Goal: Task Accomplishment & Management: Manage account settings

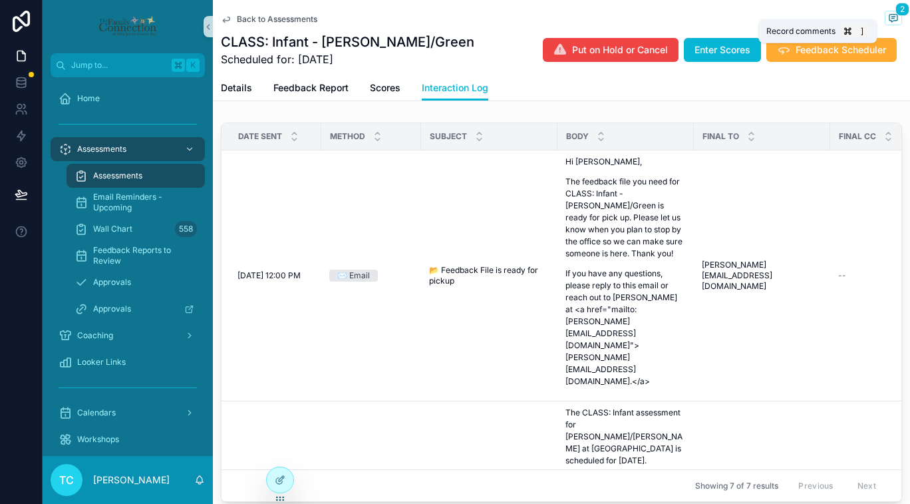
click at [596, 18] on icon "scrollable content" at bounding box center [893, 18] width 11 height 11
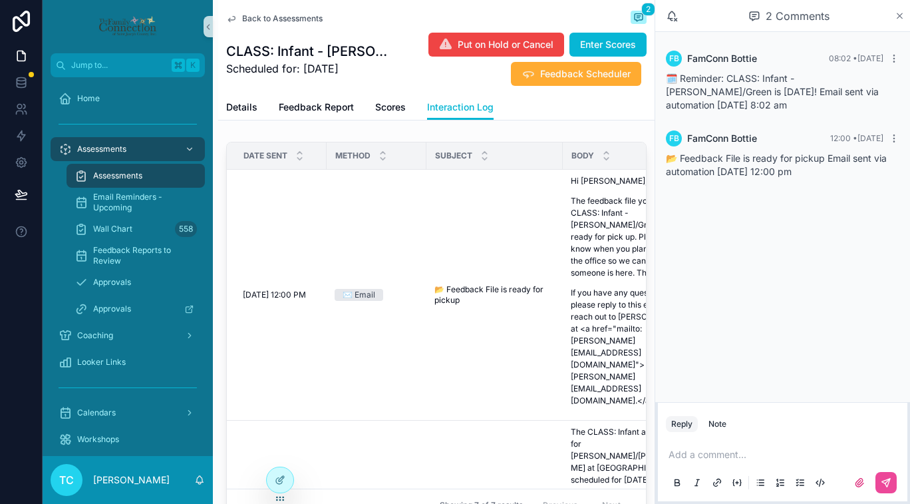
click at [596, 17] on icon "scrollable content" at bounding box center [899, 15] width 5 height 5
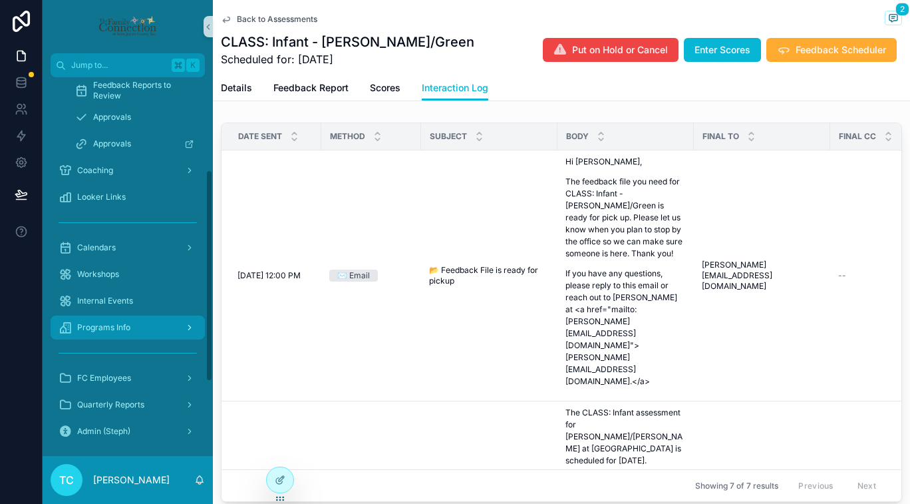
scroll to position [166, 0]
click at [114, 326] on span "Programs Info" at bounding box center [103, 326] width 53 height 11
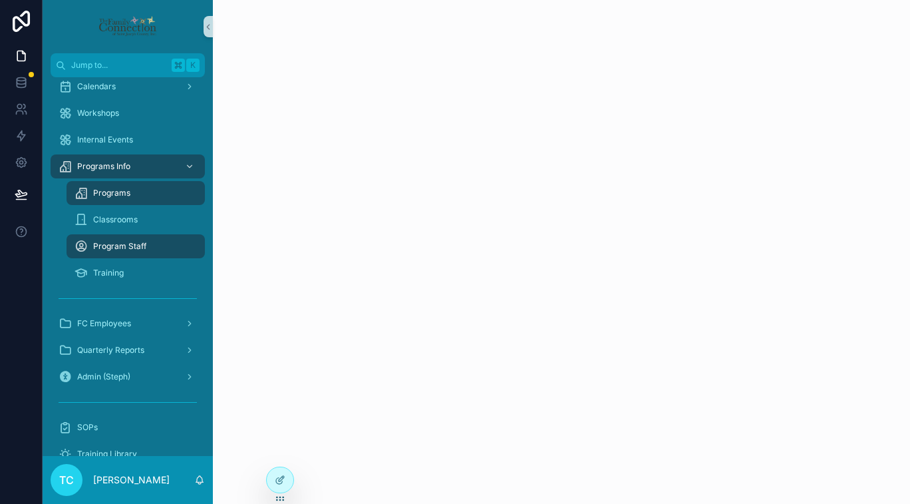
click at [168, 249] on div "Program Staff" at bounding box center [136, 245] width 122 height 21
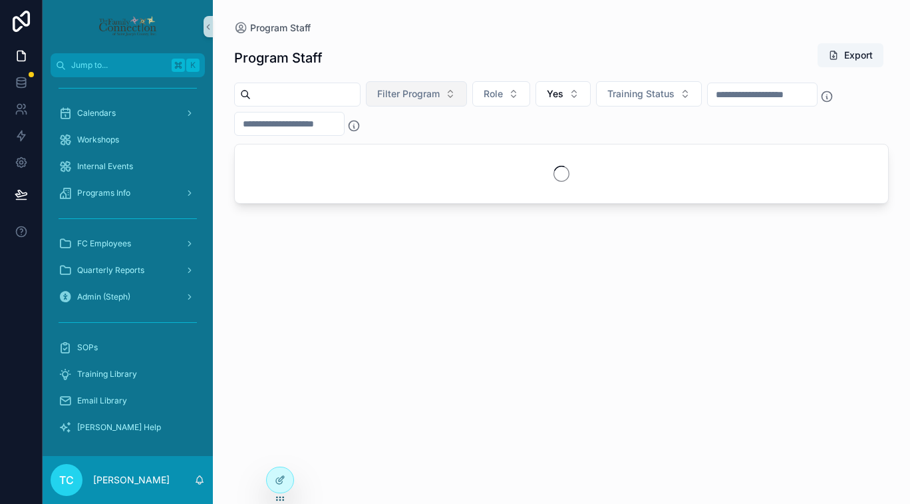
click at [411, 96] on span "Filter Program" at bounding box center [408, 93] width 63 height 13
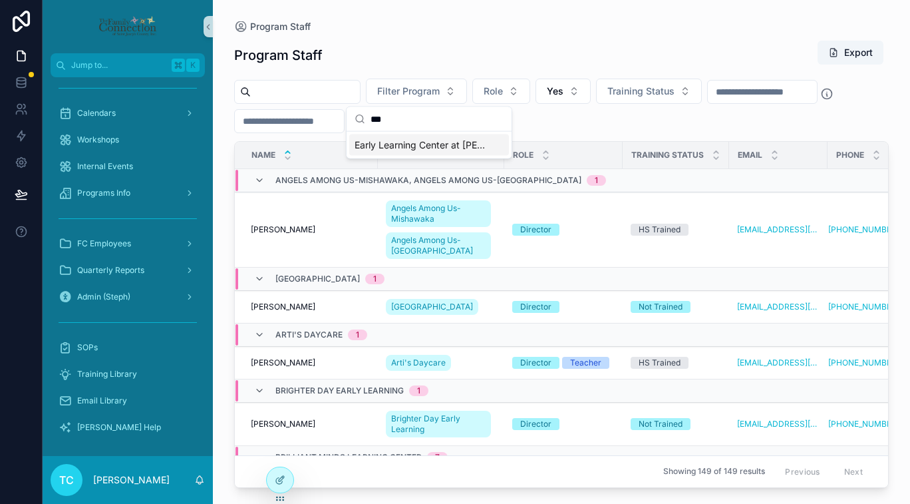
type input "***"
click at [391, 144] on span "Early Learning Center at [PERSON_NAME][GEOGRAPHIC_DATA][PERSON_NAME]" at bounding box center [421, 144] width 133 height 13
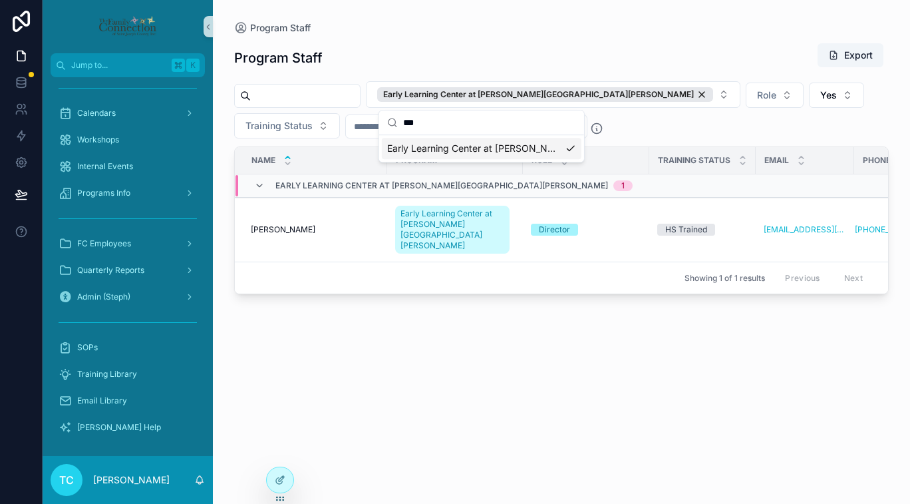
click at [404, 56] on div "Program Staff Export" at bounding box center [561, 58] width 655 height 31
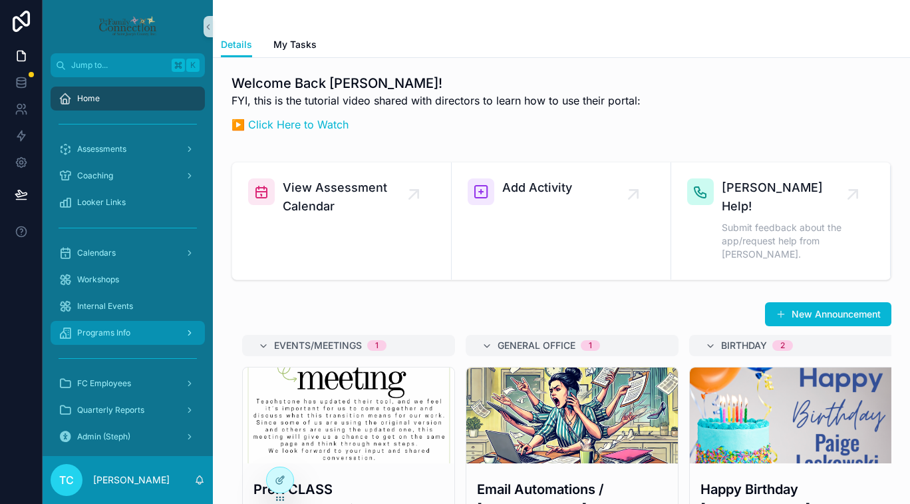
click at [119, 333] on span "Programs Info" at bounding box center [103, 332] width 53 height 11
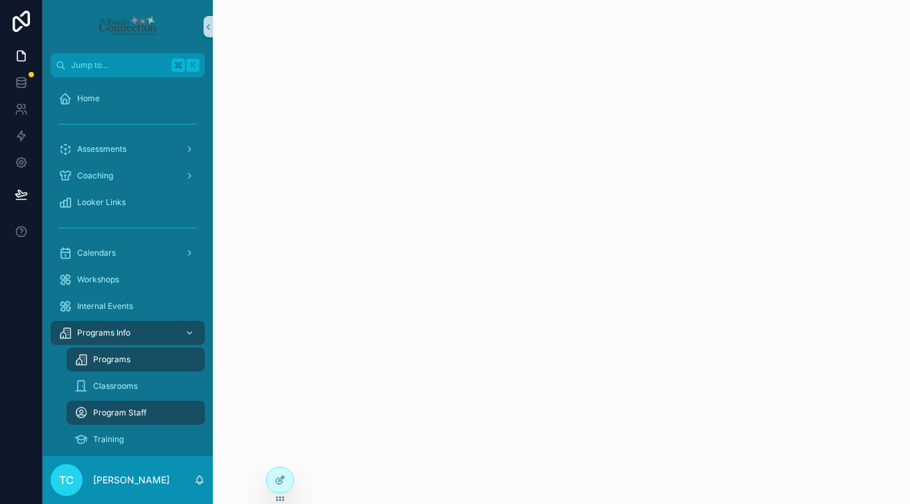
click at [120, 414] on span "Program Staff" at bounding box center [119, 412] width 53 height 11
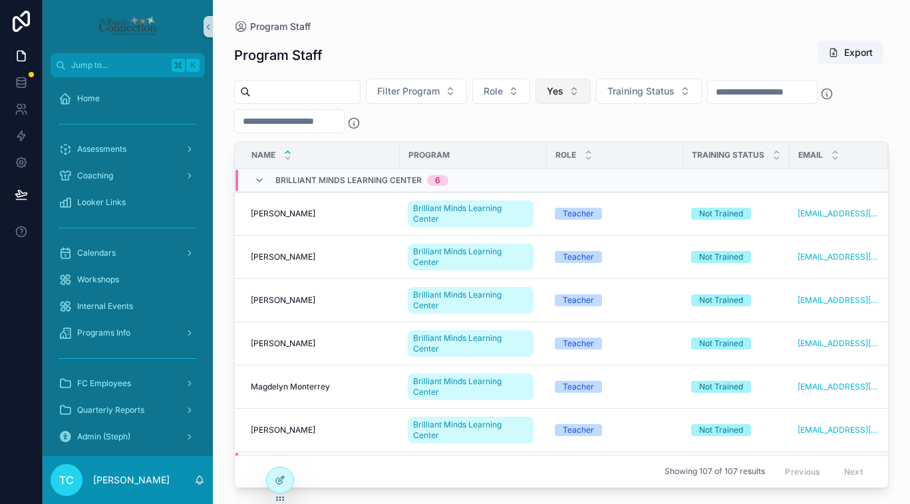
click at [563, 96] on span "Yes" at bounding box center [555, 90] width 17 height 13
click at [532, 164] on div "No" at bounding box center [576, 166] width 160 height 21
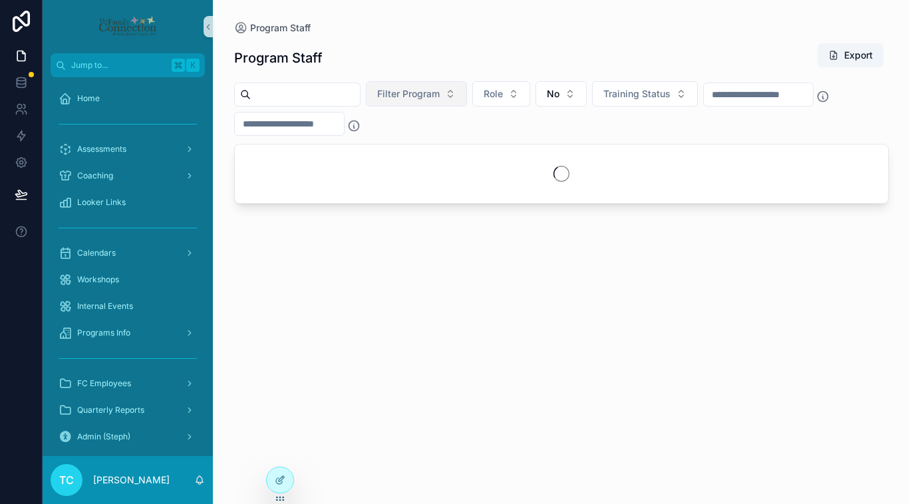
click at [414, 98] on span "Filter Program" at bounding box center [408, 93] width 63 height 13
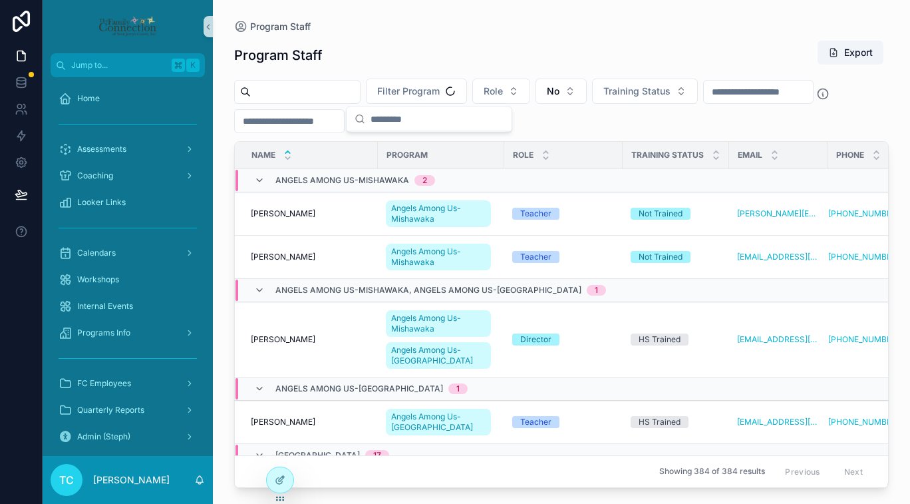
click at [405, 118] on input "scrollable content" at bounding box center [437, 119] width 133 height 24
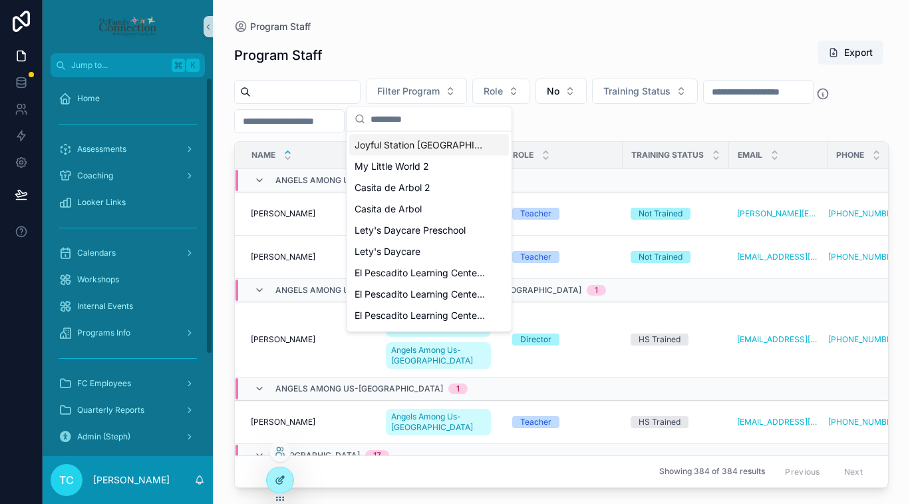
click at [276, 485] on div at bounding box center [280, 479] width 27 height 25
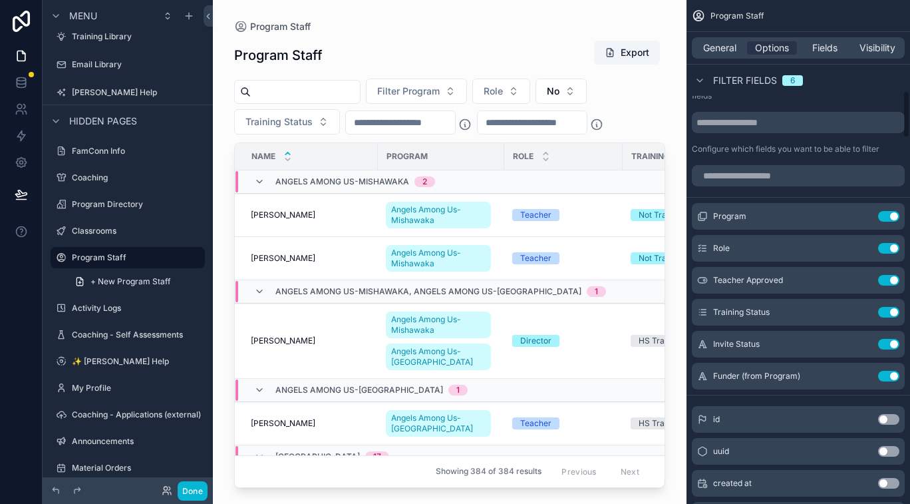
scroll to position [971, 0]
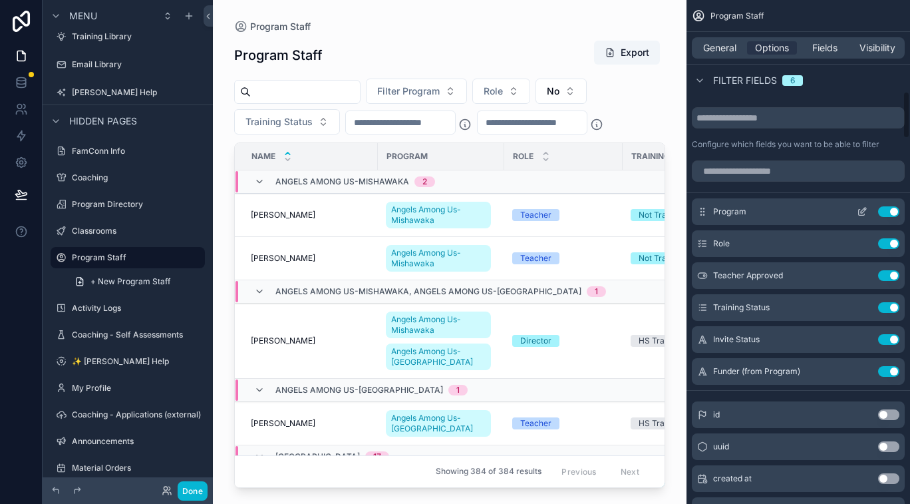
click at [863, 214] on icon "scrollable content" at bounding box center [862, 211] width 11 height 11
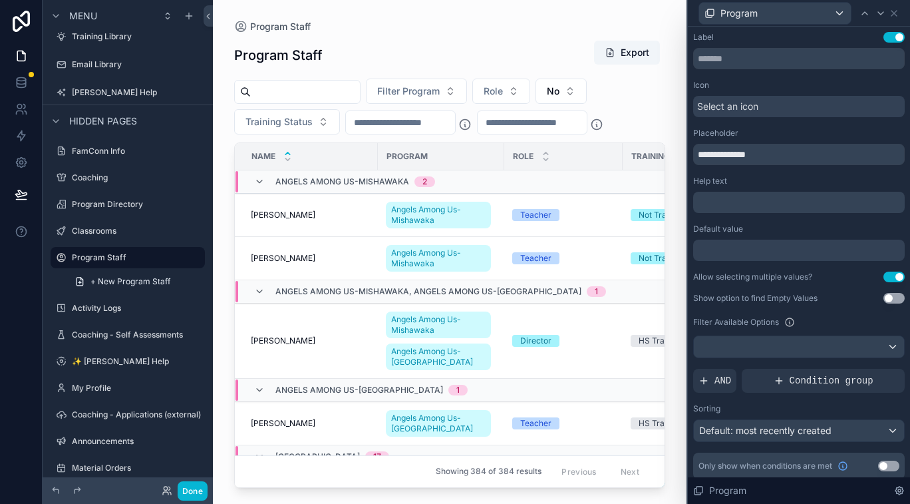
scroll to position [6, 0]
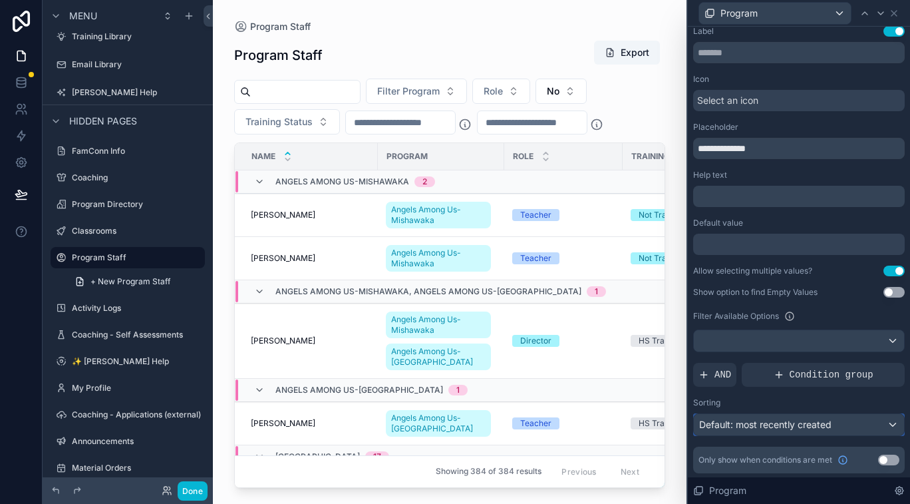
click at [757, 428] on span "Default: most recently created" at bounding box center [765, 423] width 132 height 11
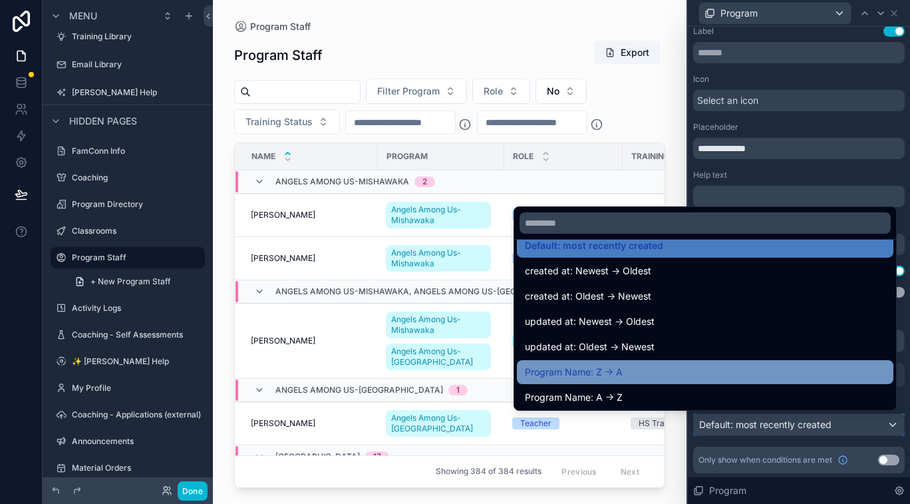
scroll to position [19, 0]
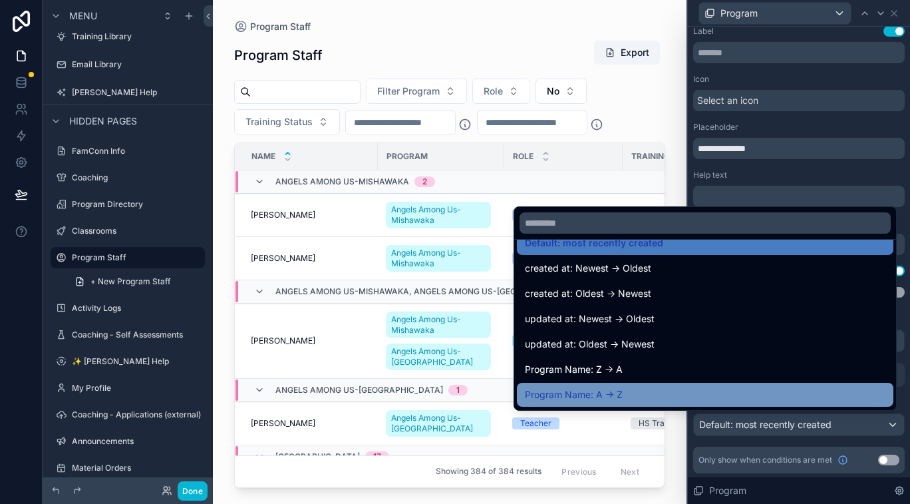
click at [751, 398] on div "Program Name: A -> Z" at bounding box center [705, 395] width 361 height 16
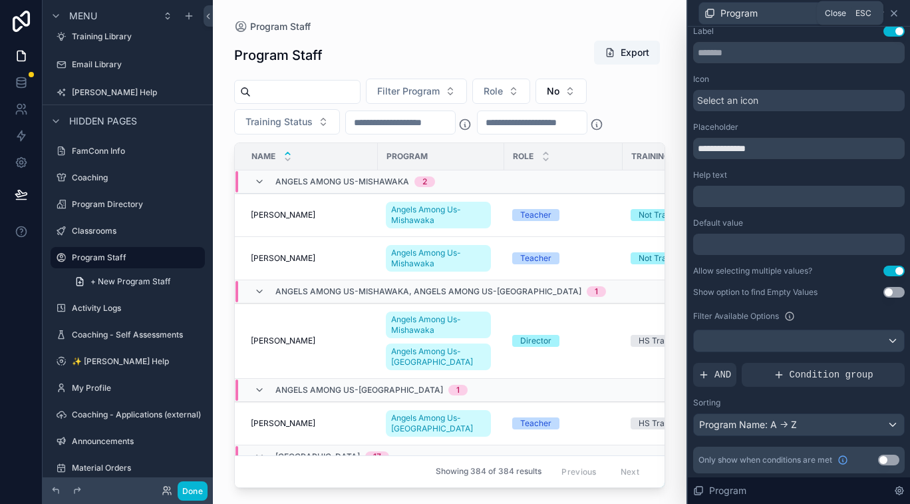
click at [895, 13] on icon at bounding box center [893, 13] width 5 height 5
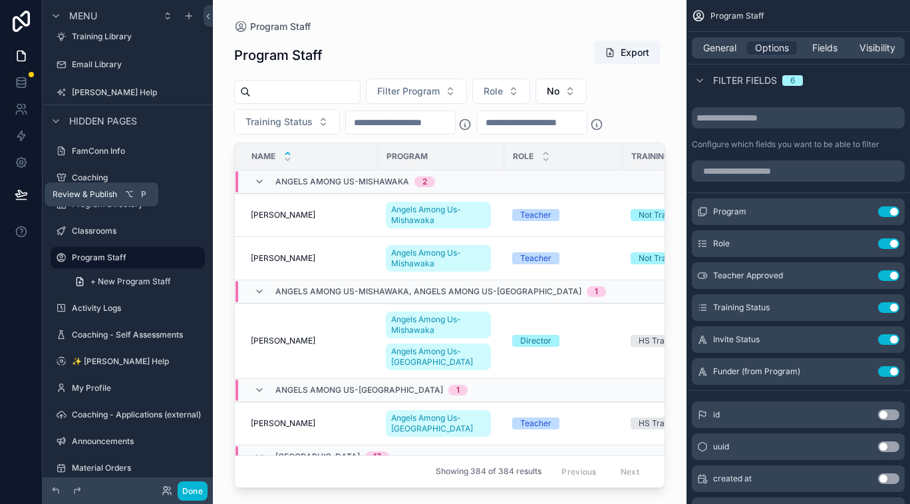
click at [25, 194] on icon at bounding box center [20, 193] width 11 height 7
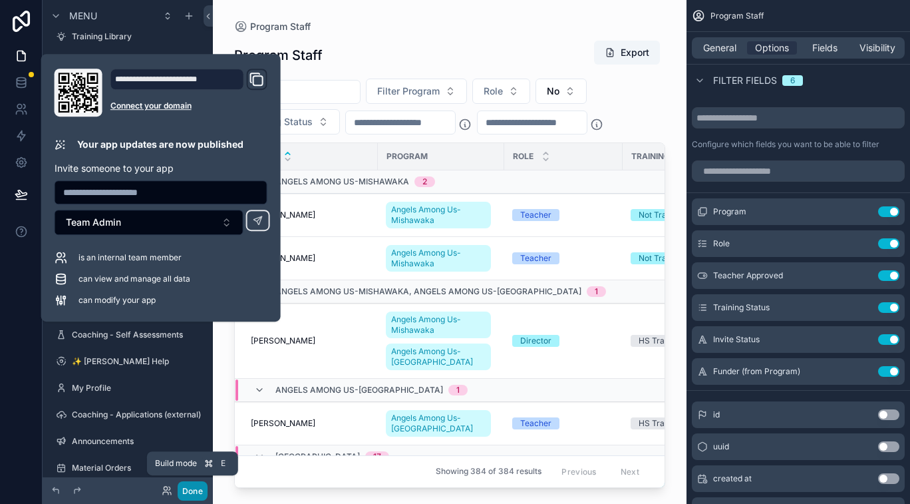
click at [188, 492] on button "Done" at bounding box center [193, 490] width 30 height 19
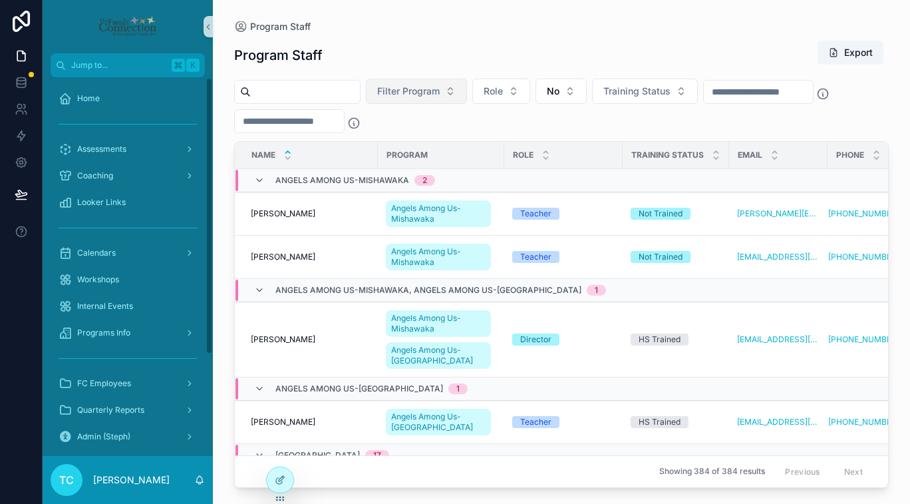
click at [458, 89] on button "Filter Program" at bounding box center [416, 90] width 101 height 25
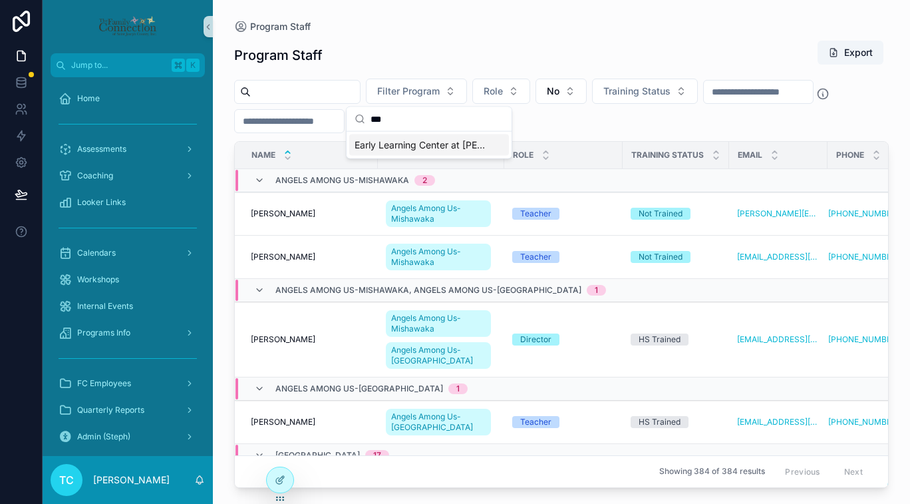
type input "***"
click at [462, 145] on span "Early Learning Center at [PERSON_NAME][GEOGRAPHIC_DATA][PERSON_NAME]" at bounding box center [421, 144] width 133 height 13
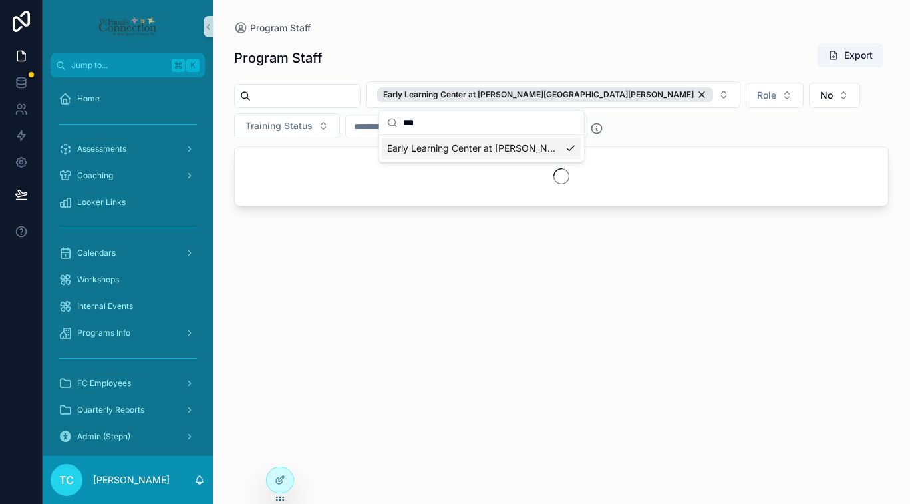
click at [536, 37] on div "Program Staff Export Early Learning Center at Hubbard Hill Role No Training Sta…" at bounding box center [561, 261] width 655 height 453
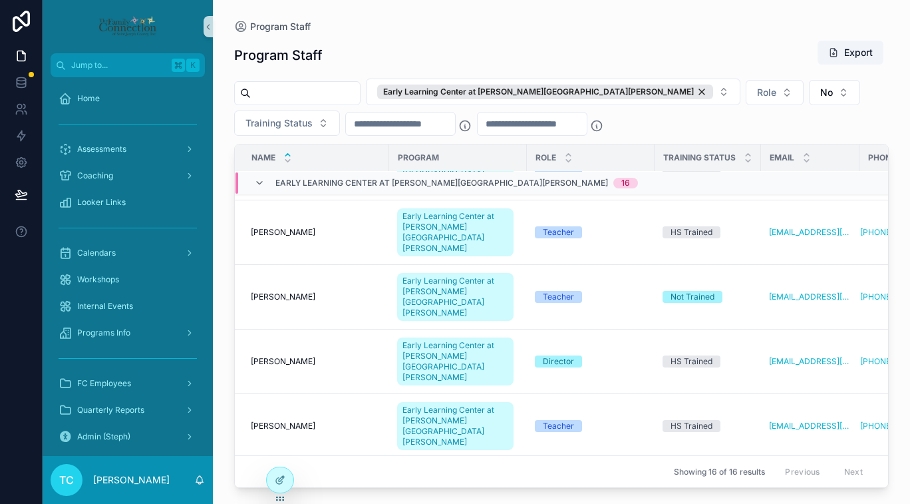
scroll to position [643, 0]
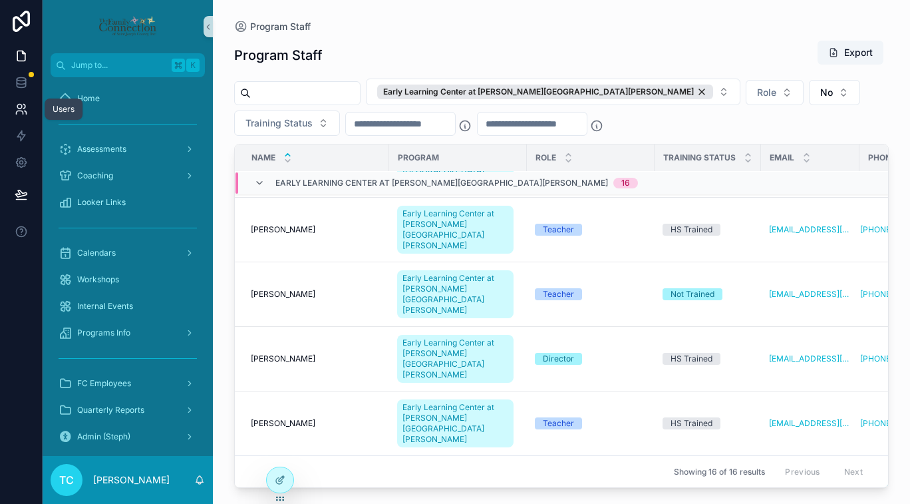
click at [24, 110] on icon at bounding box center [21, 108] width 13 height 13
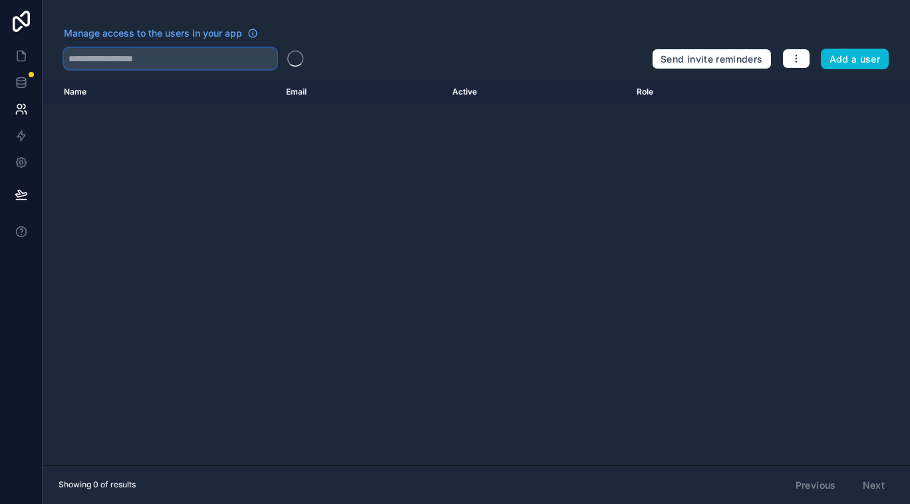
click at [128, 63] on input "text" at bounding box center [170, 58] width 213 height 21
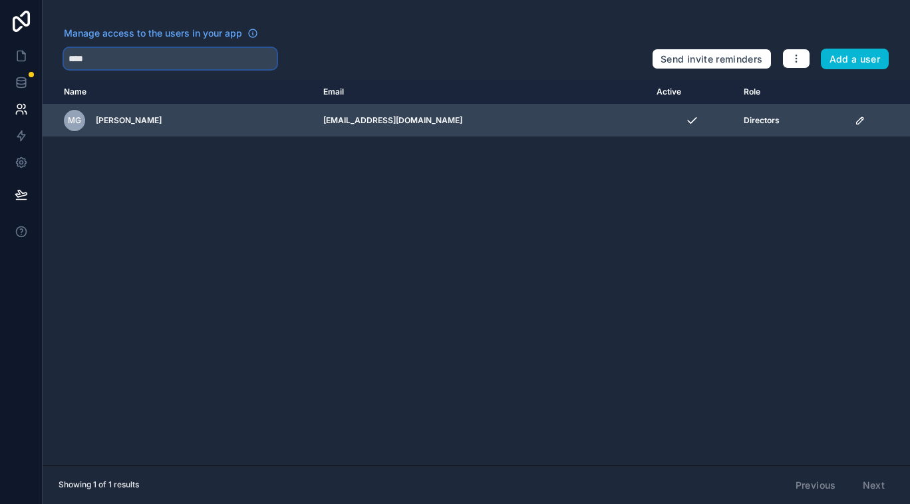
type input "****"
click at [369, 126] on td "[EMAIL_ADDRESS][DOMAIN_NAME]" at bounding box center [481, 120] width 333 height 33
click at [855, 121] on icon "scrollable content" at bounding box center [860, 120] width 11 height 11
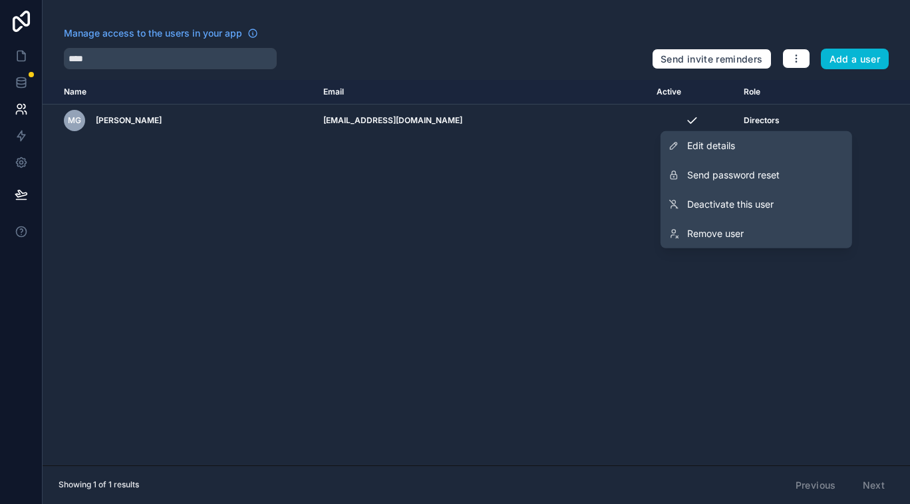
drag, startPoint x: 790, startPoint y: 171, endPoint x: 548, endPoint y: 158, distance: 243.1
click at [548, 158] on div "Manage access to the users in your app **** Send invite reminders Add a user Na…" at bounding box center [476, 252] width 867 height 504
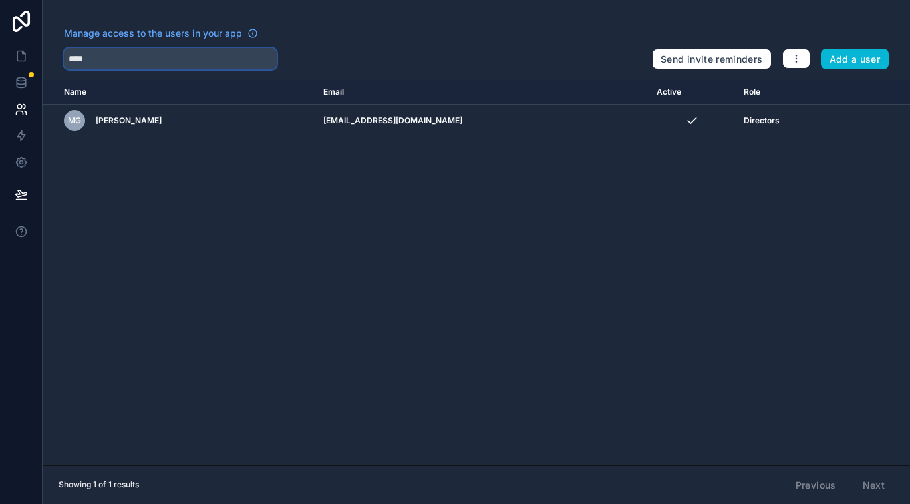
click at [186, 57] on input "****" at bounding box center [170, 58] width 213 height 21
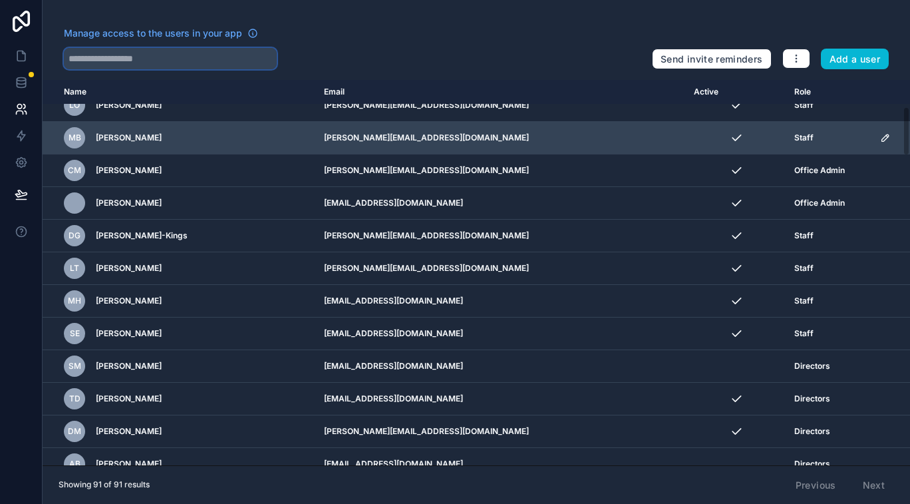
scroll to position [212, 0]
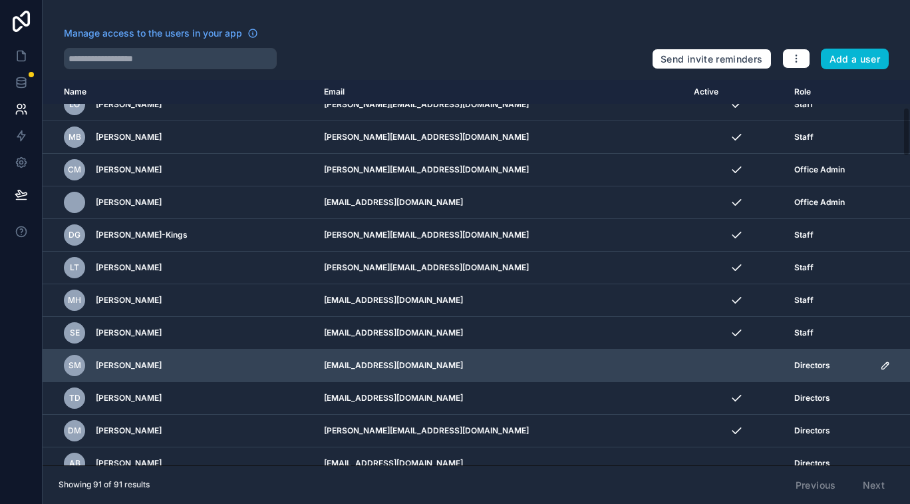
click at [478, 361] on td "[EMAIL_ADDRESS][DOMAIN_NAME]" at bounding box center [501, 365] width 370 height 33
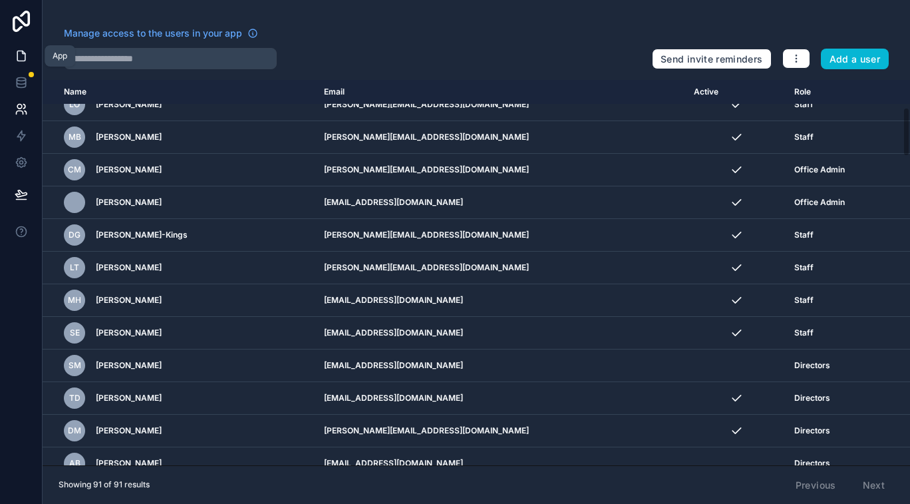
click at [19, 57] on icon at bounding box center [21, 55] width 13 height 13
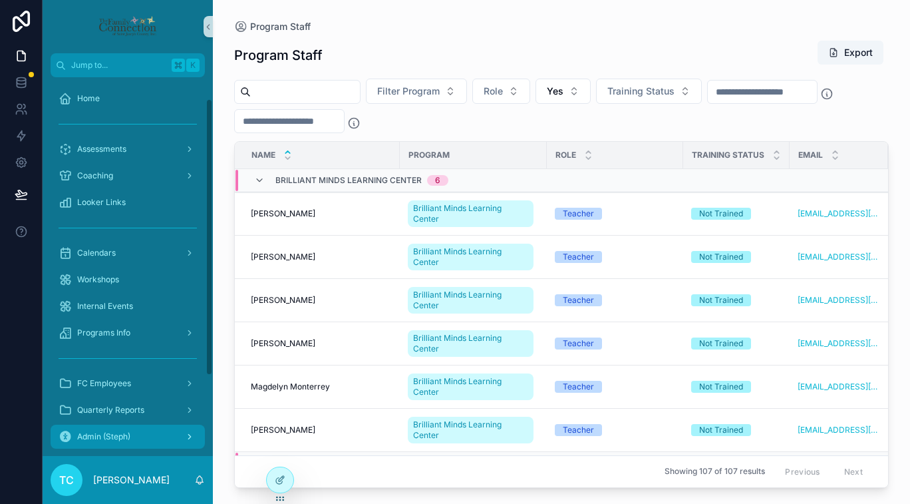
scroll to position [140, 0]
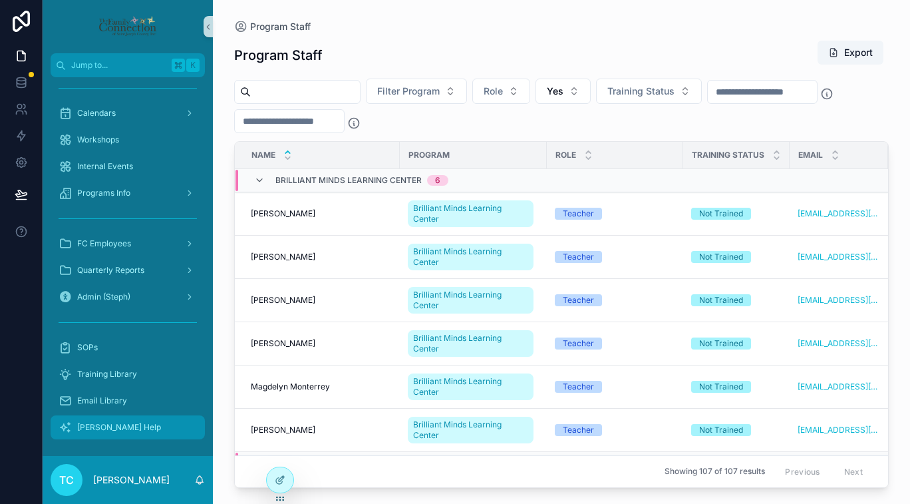
click at [140, 424] on div "[PERSON_NAME] Help" at bounding box center [128, 426] width 138 height 21
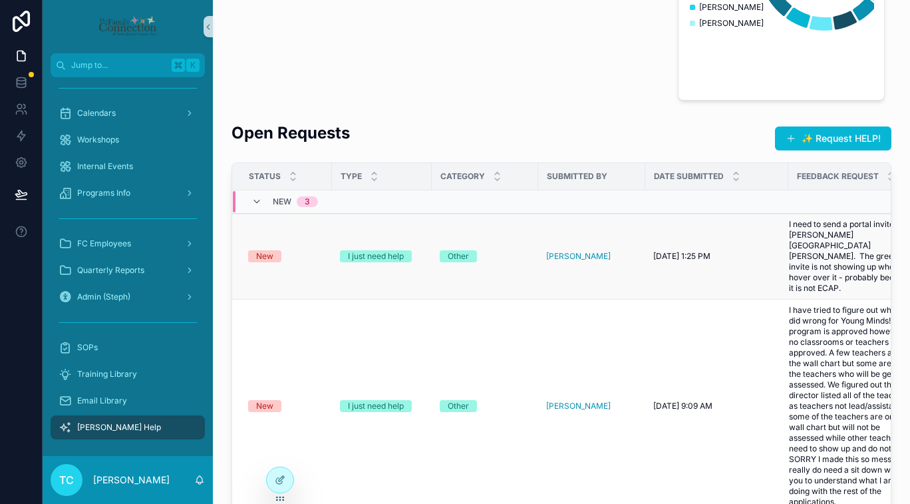
scroll to position [266, 0]
click at [551, 227] on td "[PERSON_NAME]" at bounding box center [591, 257] width 107 height 86
click at [315, 250] on div "New" at bounding box center [286, 256] width 76 height 12
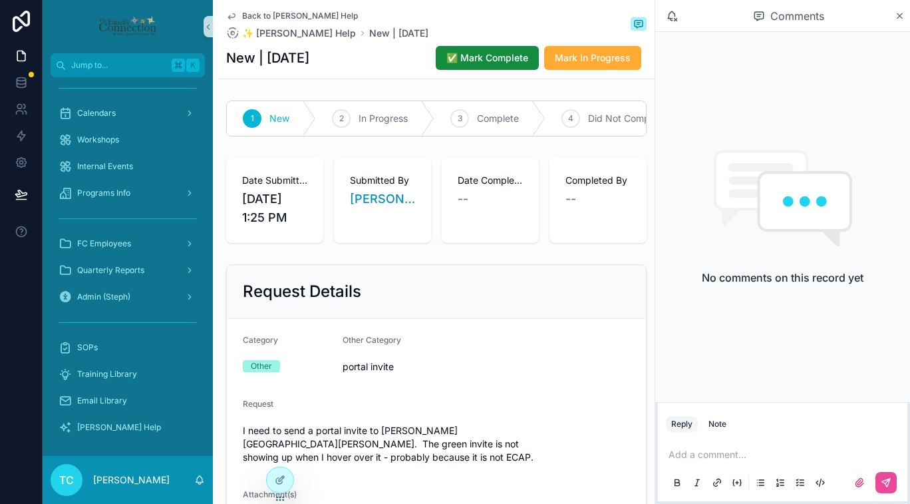
click at [715, 458] on p "scrollable content" at bounding box center [786, 454] width 234 height 13
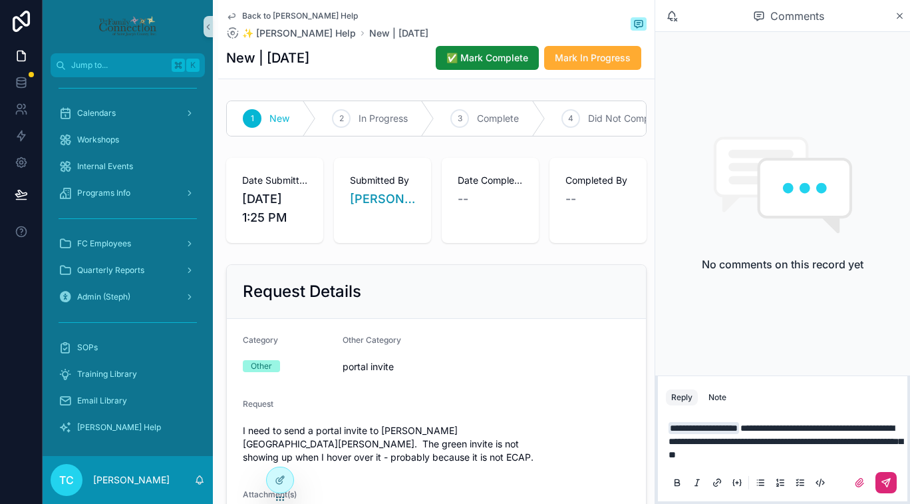
click at [885, 484] on icon "scrollable content" at bounding box center [886, 482] width 11 height 11
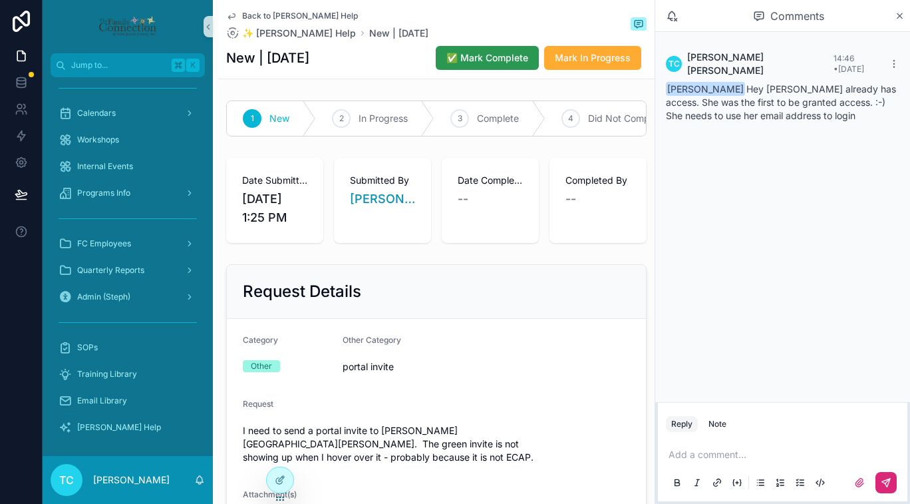
click at [493, 57] on span "✅ Mark Complete" at bounding box center [487, 57] width 82 height 13
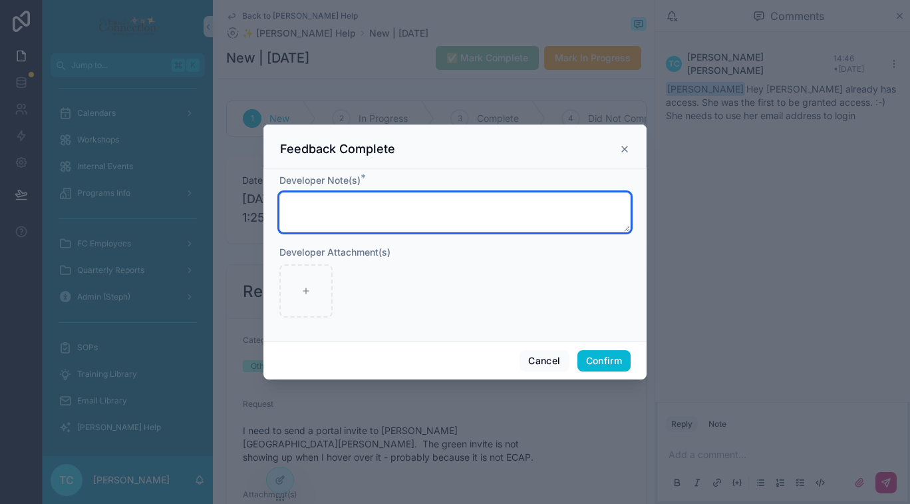
click at [390, 223] on textarea at bounding box center [454, 212] width 351 height 40
type textarea "**********"
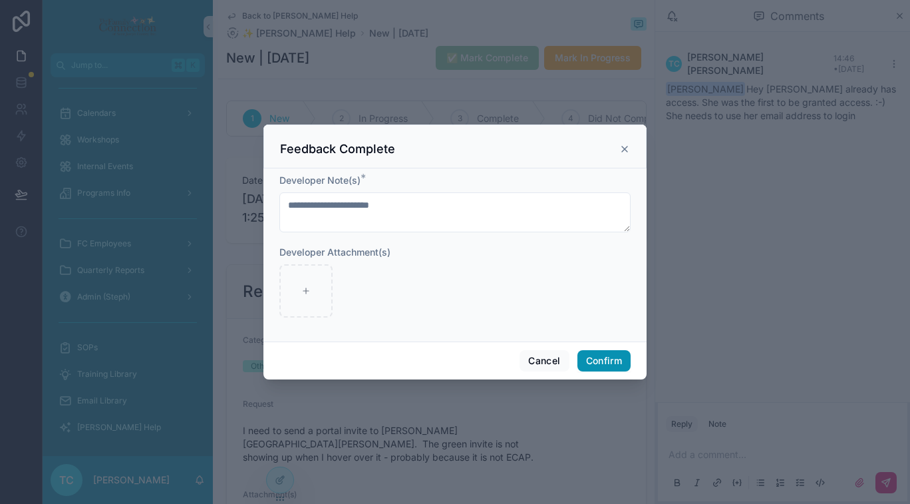
click at [601, 359] on button "Confirm" at bounding box center [603, 360] width 53 height 21
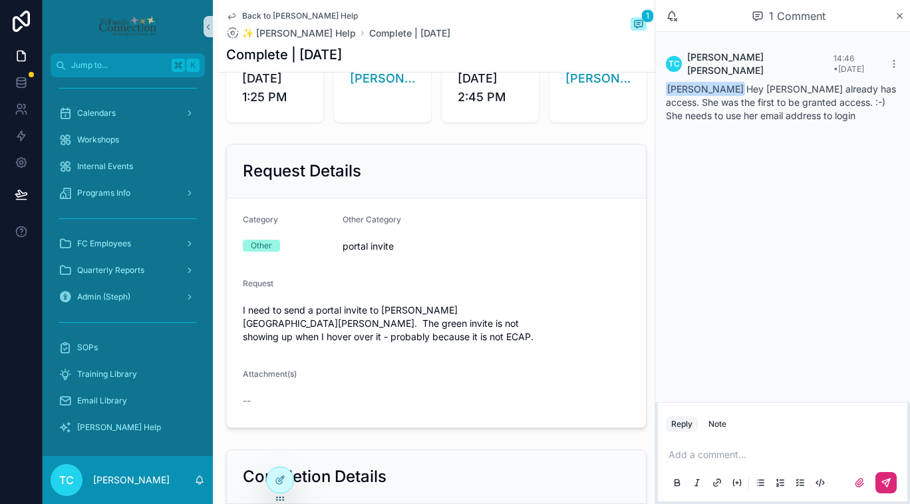
scroll to position [117, 0]
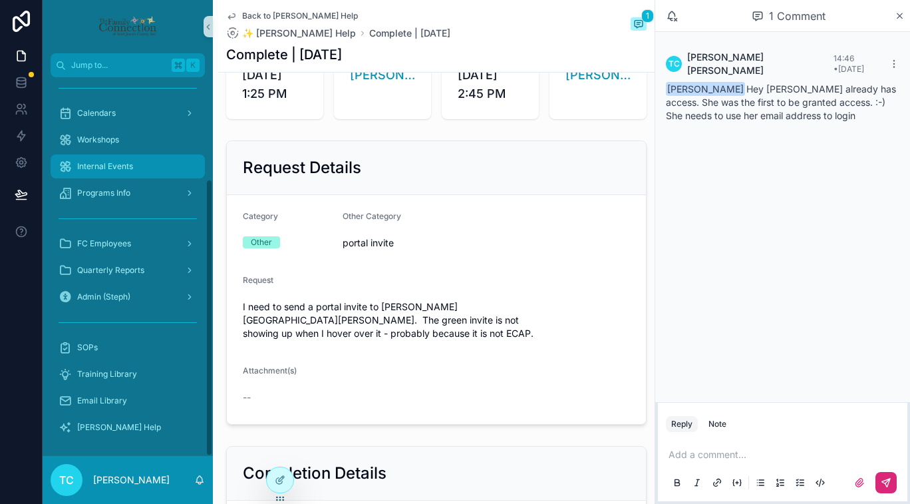
click at [148, 178] on link "Internal Events" at bounding box center [128, 166] width 154 height 24
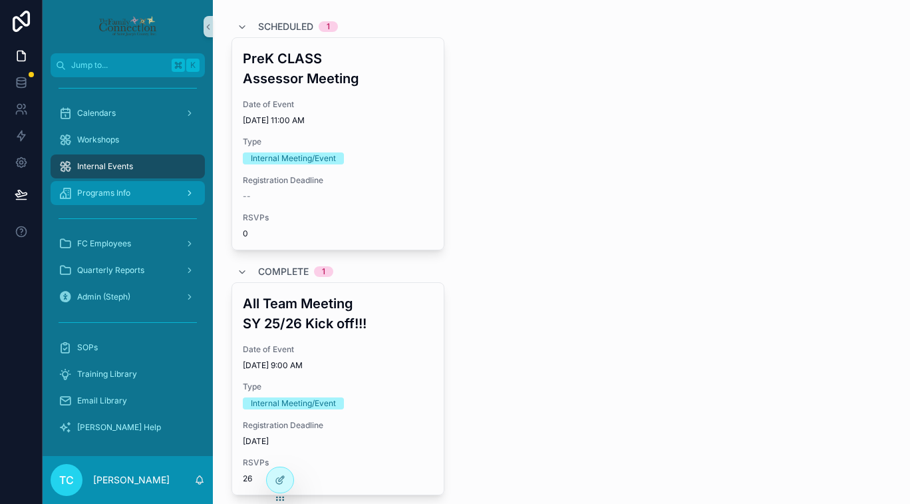
click at [146, 191] on div "Programs Info" at bounding box center [128, 192] width 138 height 21
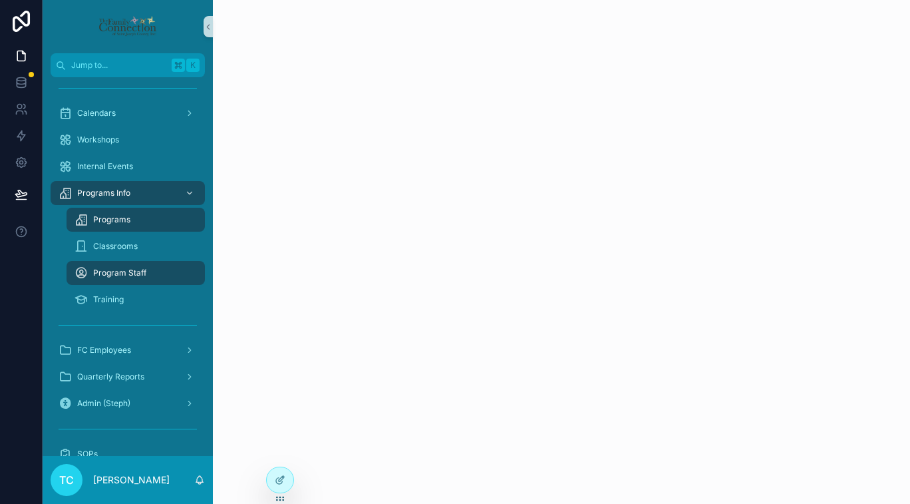
click at [138, 273] on span "Program Staff" at bounding box center [119, 272] width 53 height 11
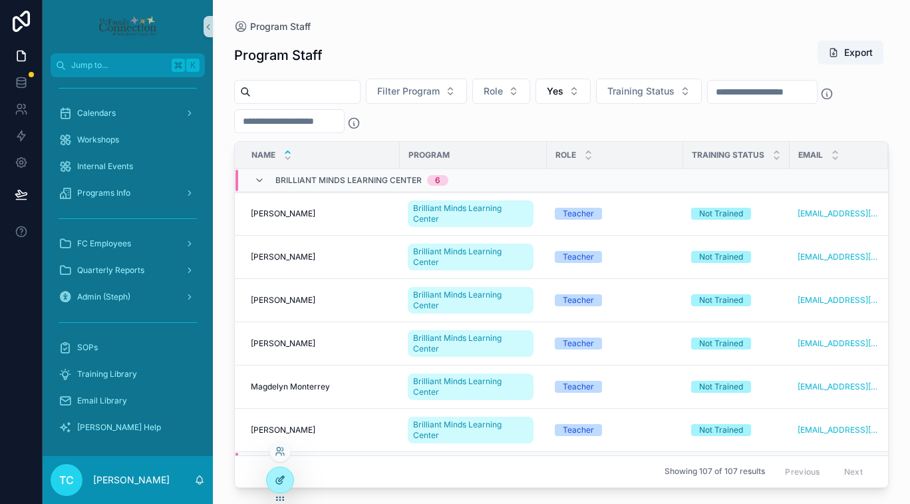
click at [279, 479] on icon at bounding box center [281, 478] width 5 height 5
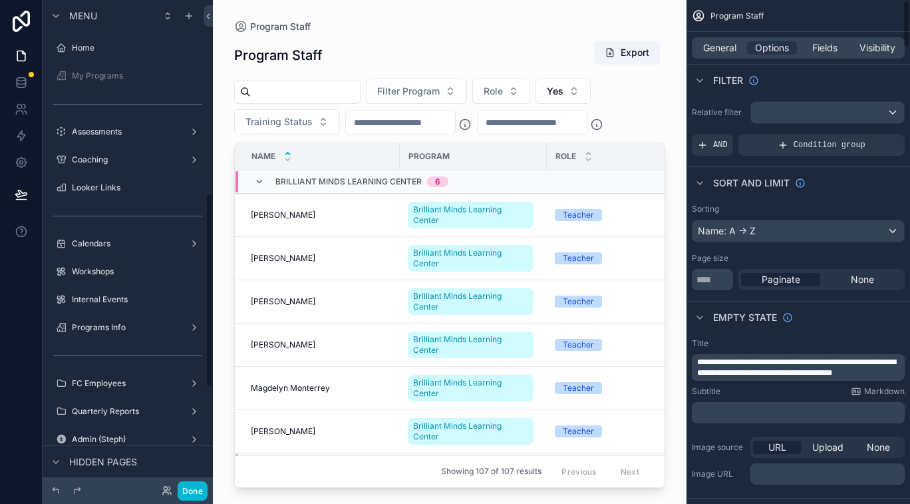
scroll to position [486, 0]
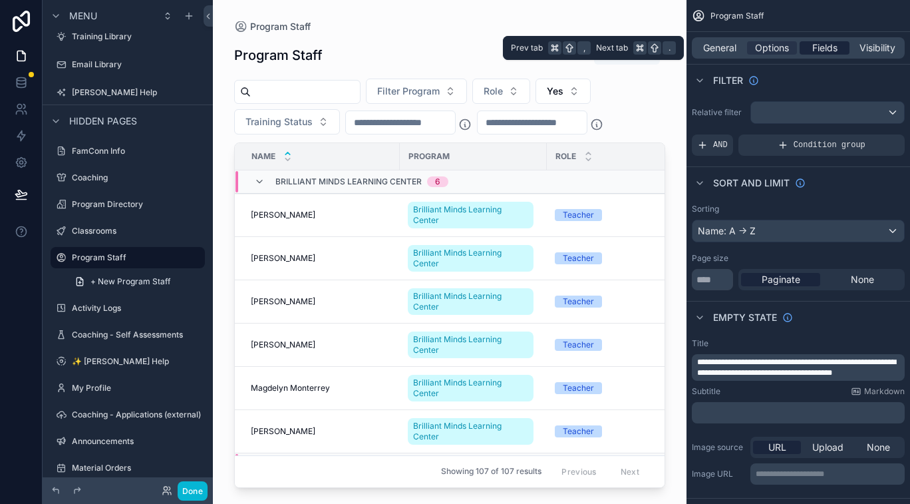
click at [831, 45] on span "Fields" at bounding box center [824, 47] width 25 height 13
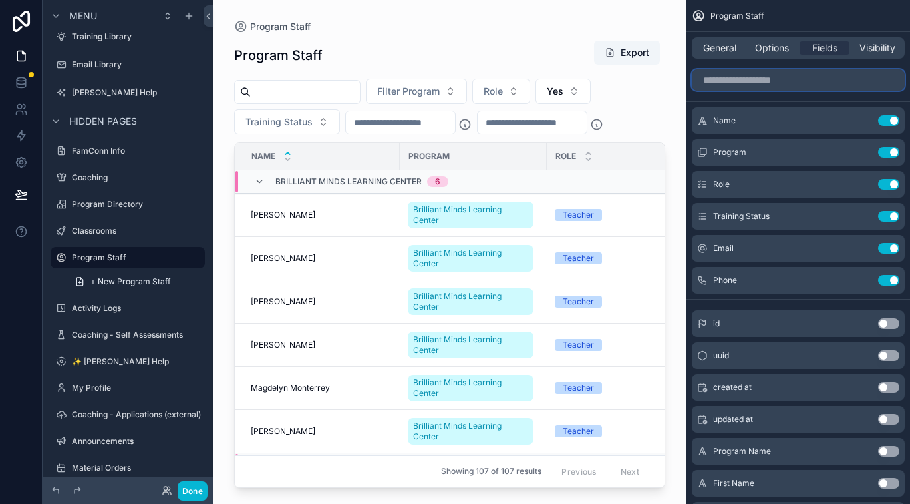
click at [803, 78] on input "scrollable content" at bounding box center [798, 79] width 213 height 21
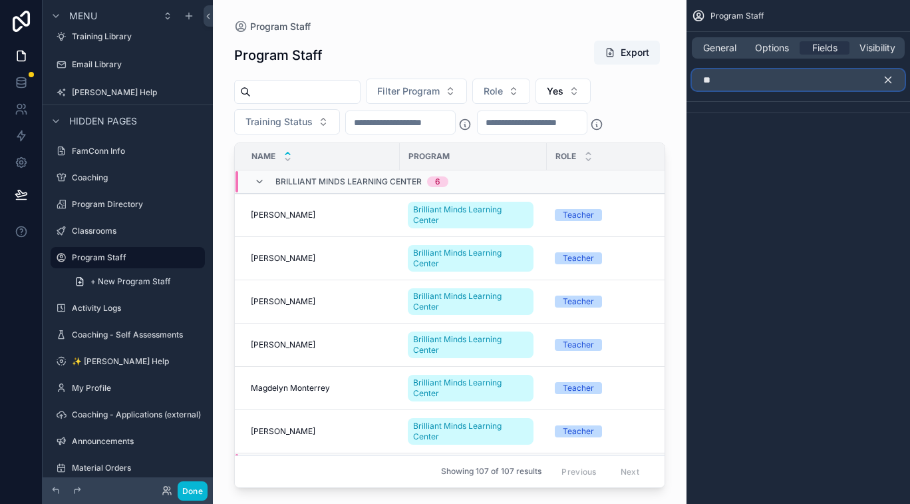
type input "*"
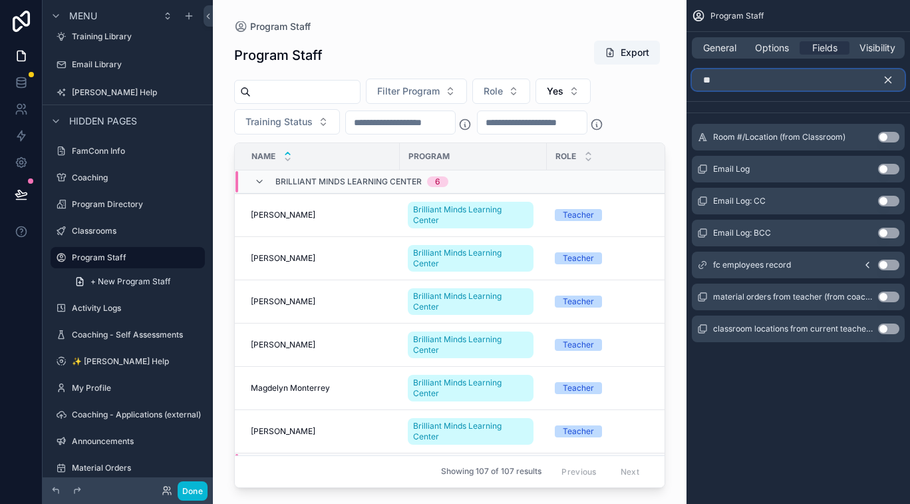
type input "*"
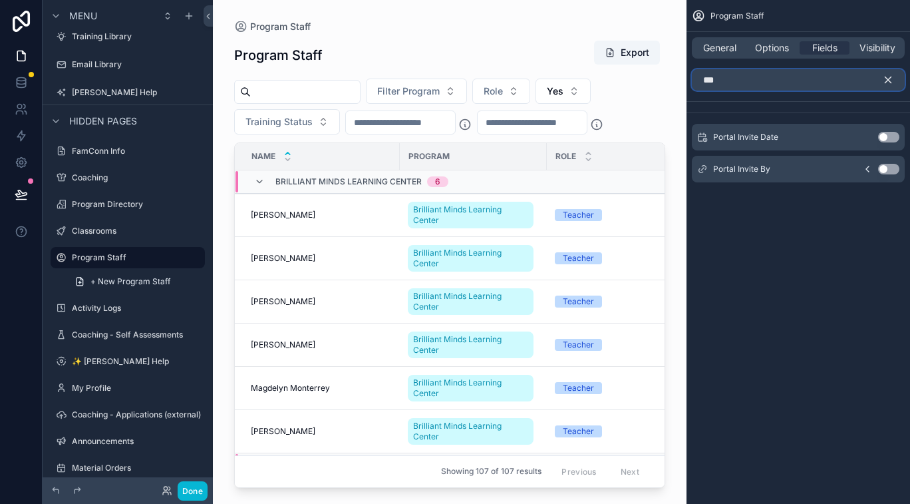
type input "***"
click at [889, 134] on button "Use setting" at bounding box center [888, 137] width 21 height 11
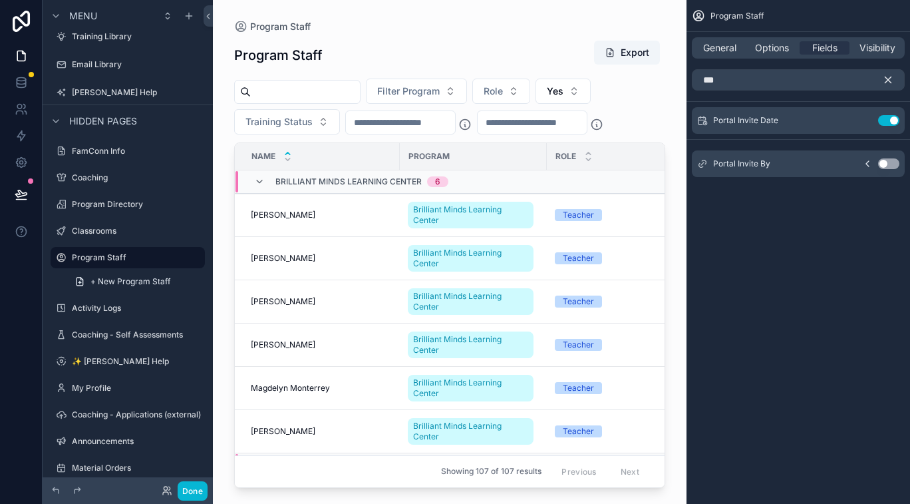
click at [890, 78] on icon "scrollable content" at bounding box center [888, 80] width 12 height 12
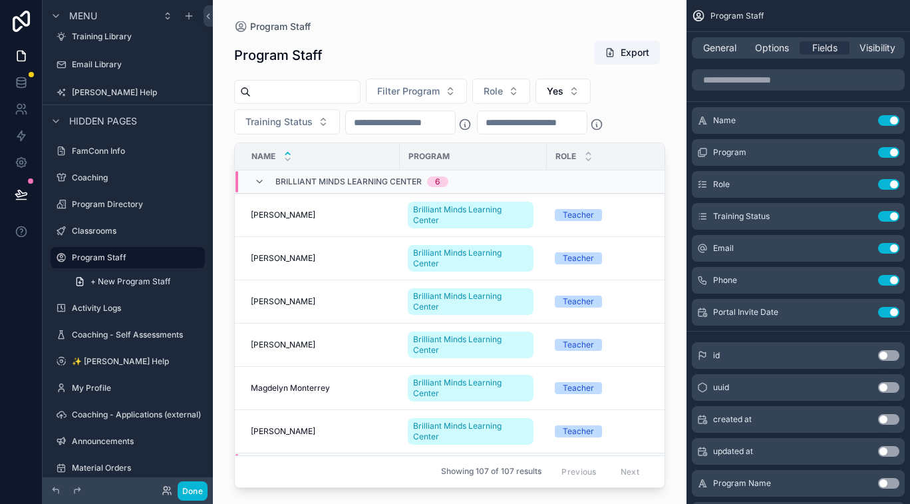
drag, startPoint x: 373, startPoint y: 482, endPoint x: 387, endPoint y: 482, distance: 13.3
click at [387, 482] on div "scrollable content" at bounding box center [450, 244] width 474 height 488
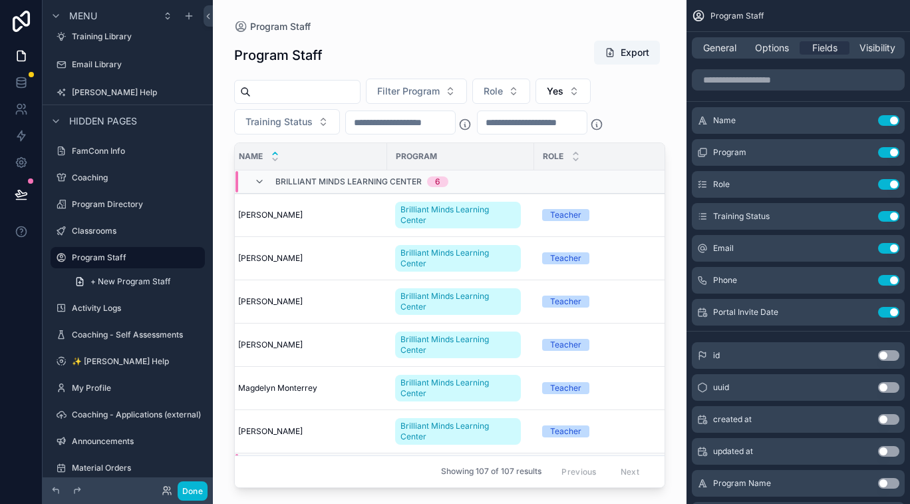
scroll to position [0, 0]
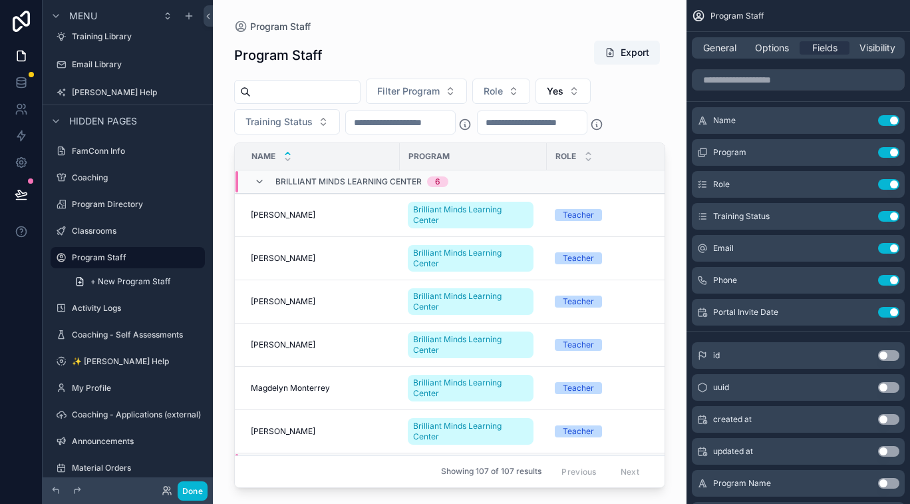
click at [400, 156] on div "Program" at bounding box center [472, 156] width 145 height 21
drag, startPoint x: 362, startPoint y: 156, endPoint x: 338, endPoint y: 156, distance: 24.0
click at [338, 156] on th "Name" at bounding box center [317, 156] width 165 height 27
drag, startPoint x: 364, startPoint y: 153, endPoint x: 351, endPoint y: 152, distance: 12.7
click at [351, 152] on th "Name" at bounding box center [317, 156] width 165 height 27
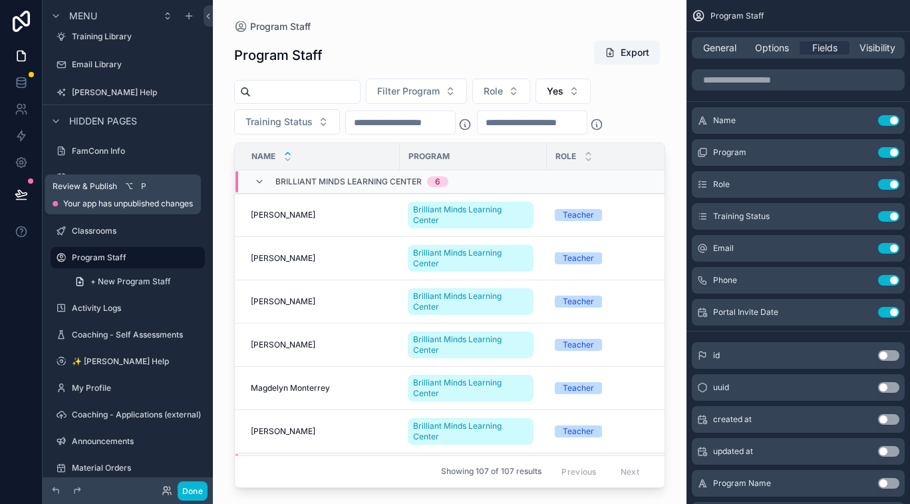
click at [21, 194] on icon at bounding box center [21, 194] width 13 height 13
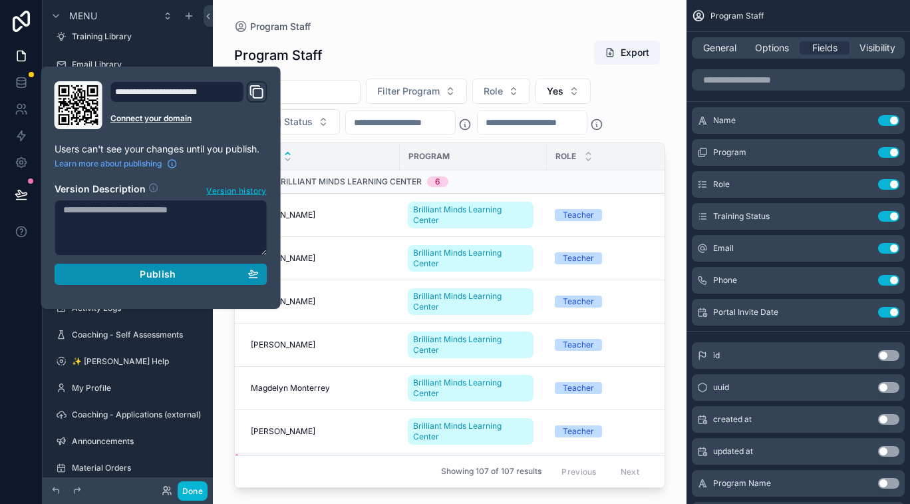
click at [114, 281] on button "Publish" at bounding box center [161, 273] width 213 height 21
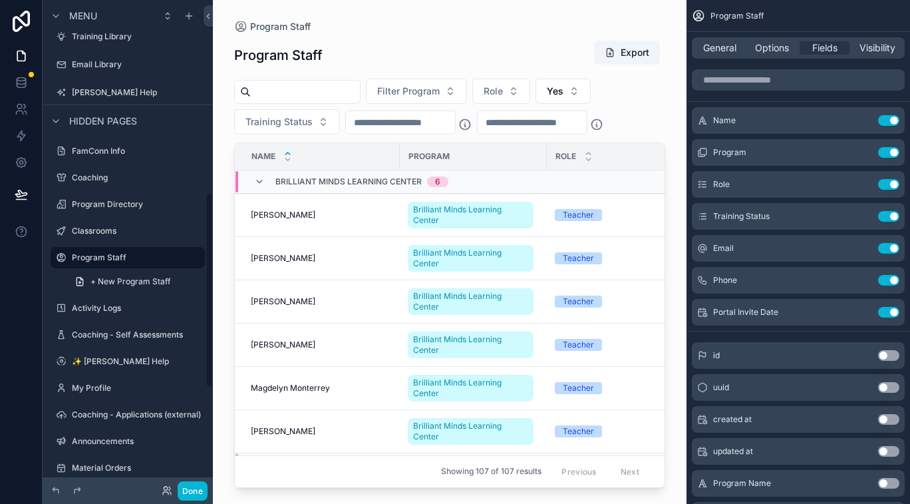
click at [349, 86] on input "scrollable content" at bounding box center [305, 91] width 109 height 19
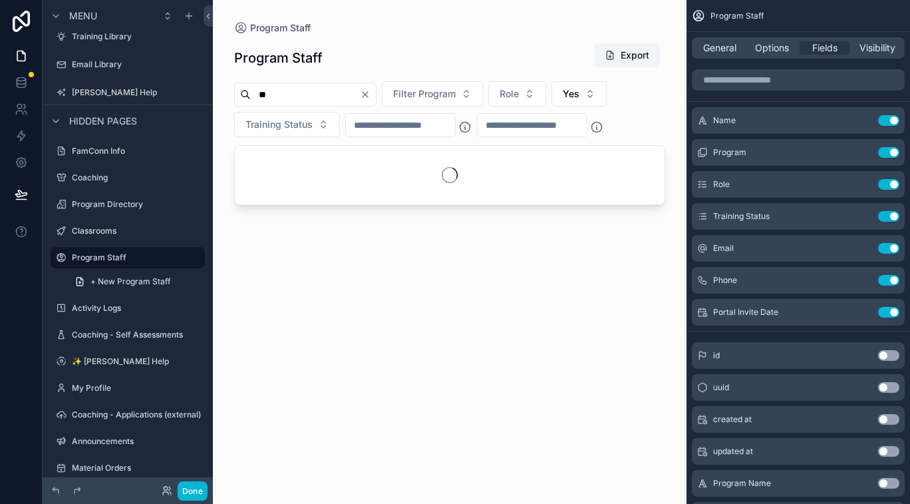
type input "*"
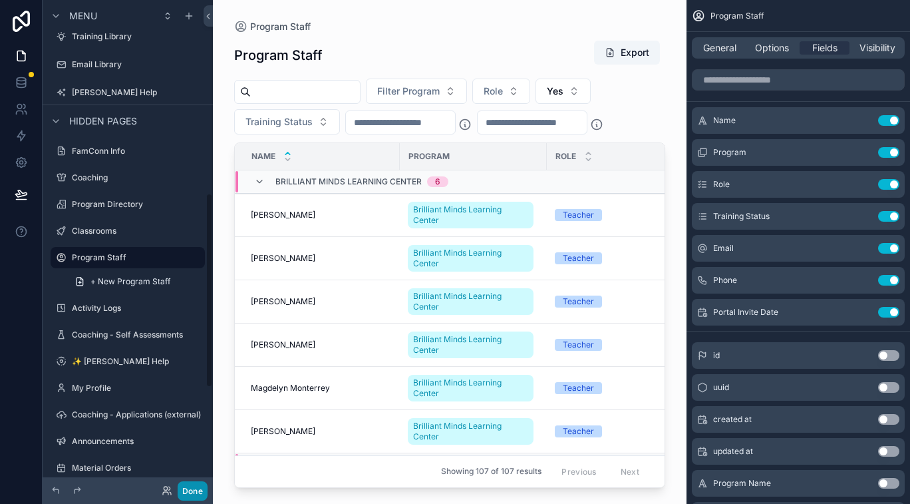
click at [190, 493] on button "Done" at bounding box center [193, 490] width 30 height 19
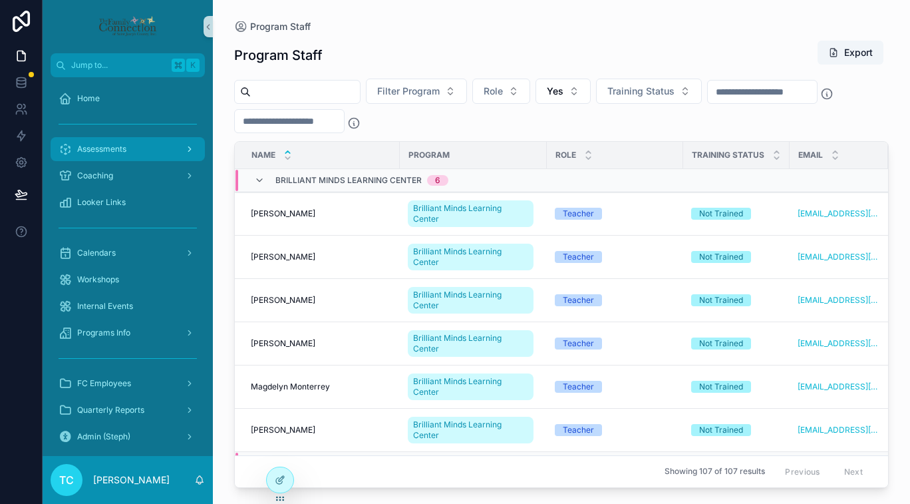
click at [136, 150] on div "Assessments" at bounding box center [128, 148] width 138 height 21
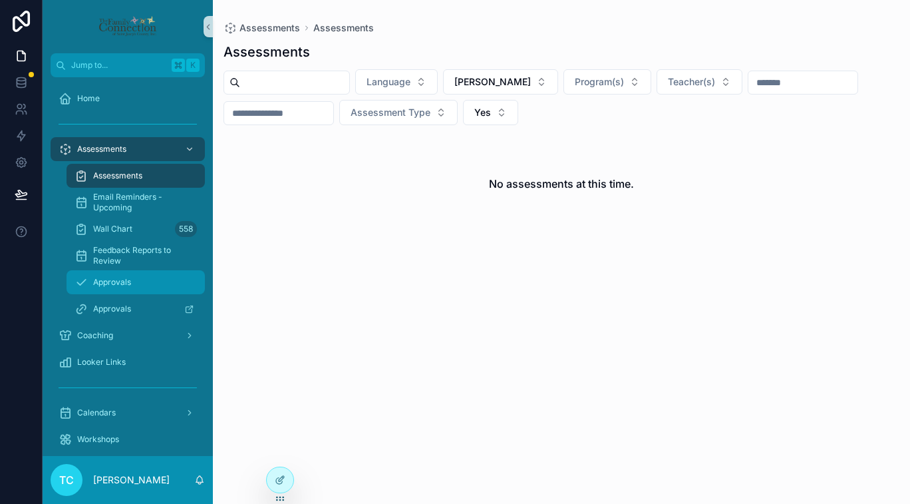
click at [116, 283] on span "Approvals" at bounding box center [112, 282] width 38 height 11
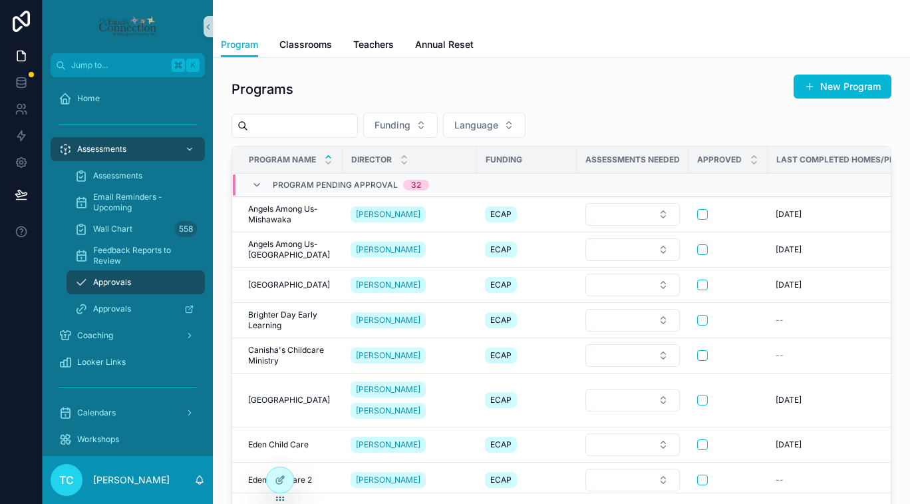
click at [325, 130] on input "scrollable content" at bounding box center [302, 125] width 109 height 19
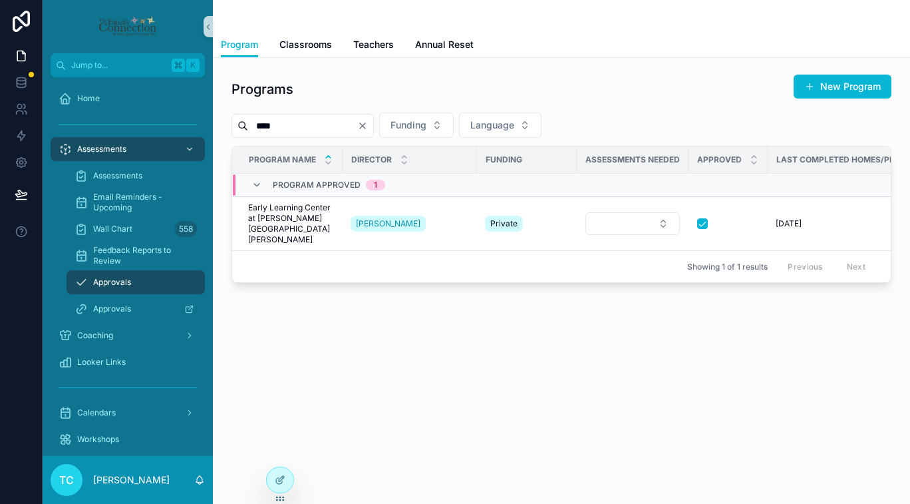
type input "****"
click at [362, 84] on div "Programs New Program" at bounding box center [562, 89] width 660 height 31
click at [300, 46] on span "Classrooms" at bounding box center [305, 44] width 53 height 13
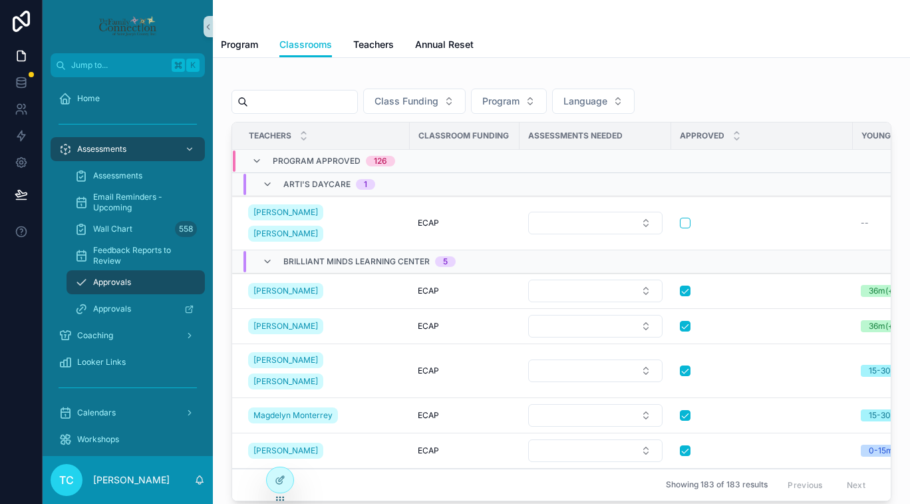
click at [194, 482] on div "TC Trish Connelly" at bounding box center [128, 480] width 170 height 48
click at [199, 482] on icon "scrollable content" at bounding box center [199, 479] width 7 height 6
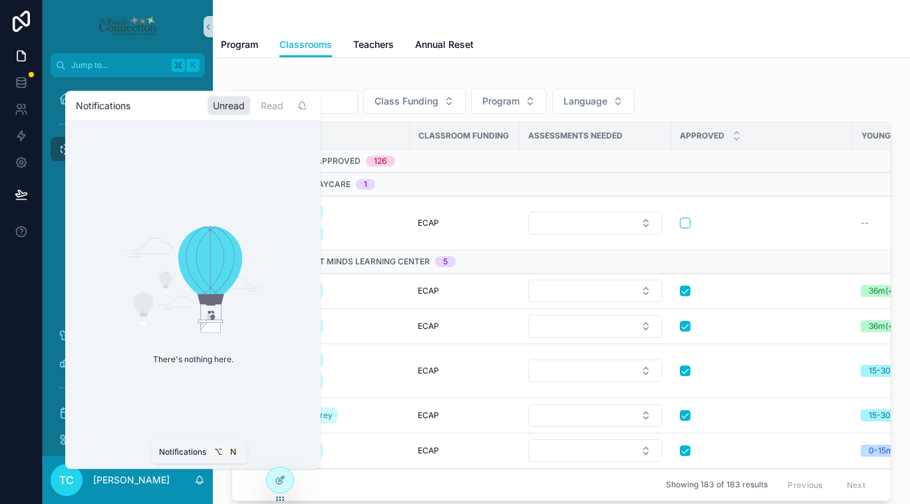
click at [201, 480] on icon "scrollable content" at bounding box center [199, 479] width 11 height 11
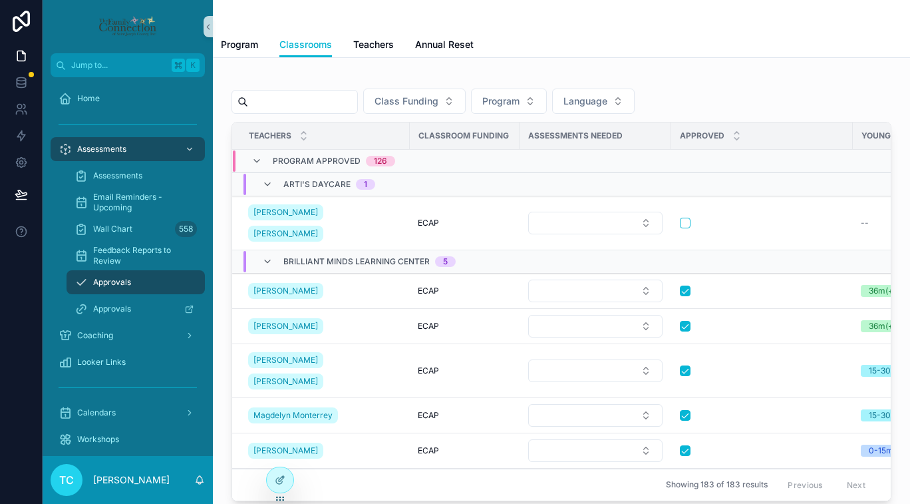
click at [359, 62] on div "Class Funding Program Language Teachers Classroom Funding Assessments Needed Ap…" at bounding box center [561, 325] width 697 height 534
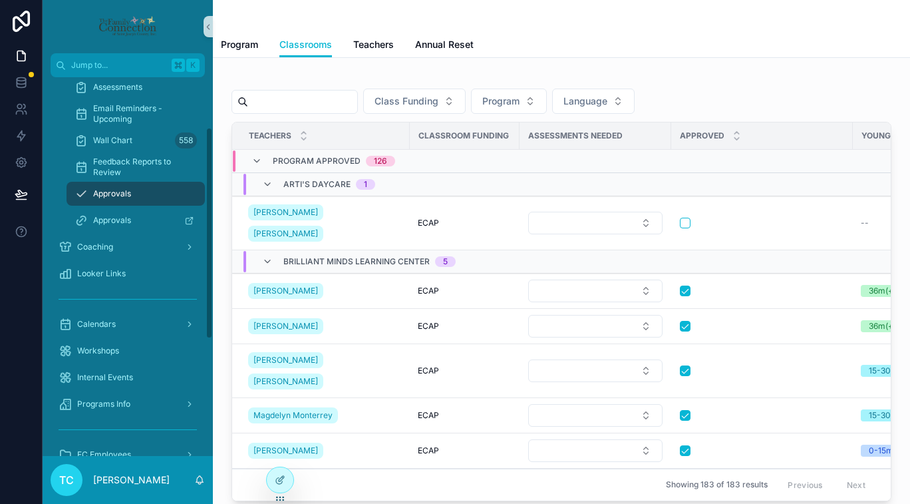
scroll to position [90, 0]
click at [137, 398] on div "Programs Info" at bounding box center [128, 401] width 138 height 21
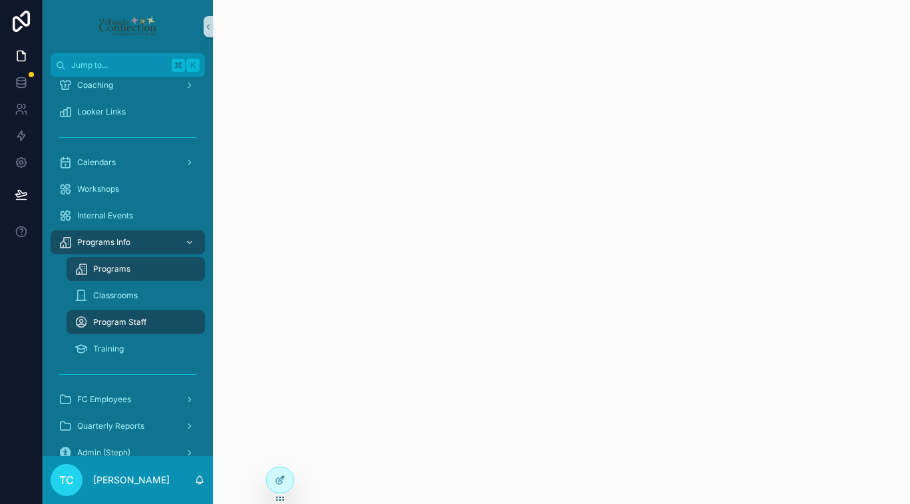
click at [164, 323] on div "Program Staff" at bounding box center [136, 321] width 122 height 21
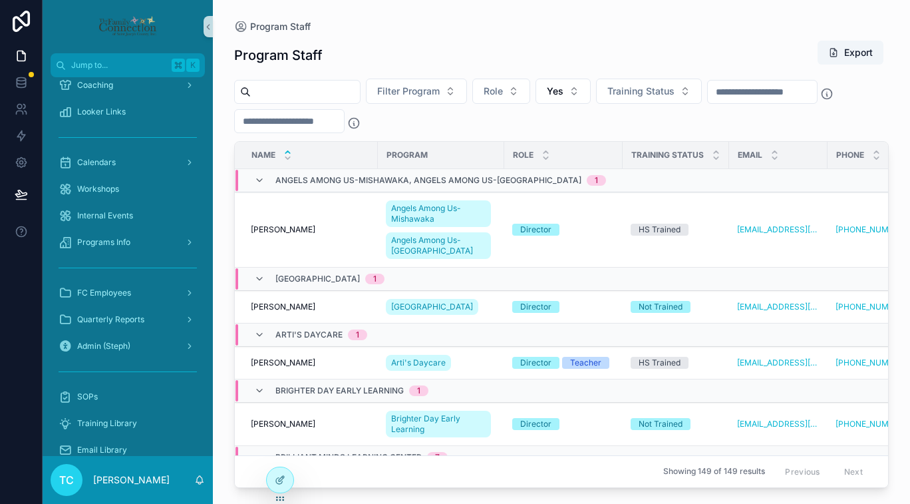
click at [321, 91] on input "scrollable content" at bounding box center [305, 91] width 109 height 19
click at [398, 94] on span "Filter Program" at bounding box center [408, 90] width 63 height 13
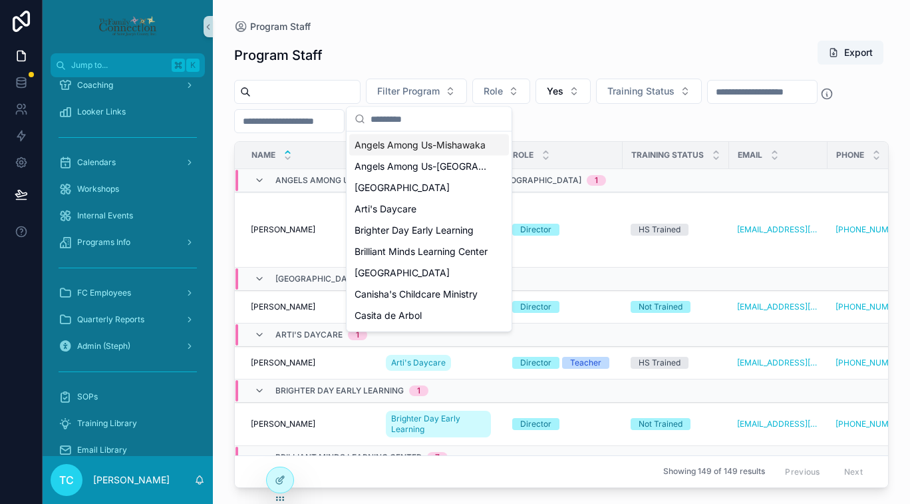
click at [394, 116] on input "scrollable content" at bounding box center [437, 119] width 133 height 24
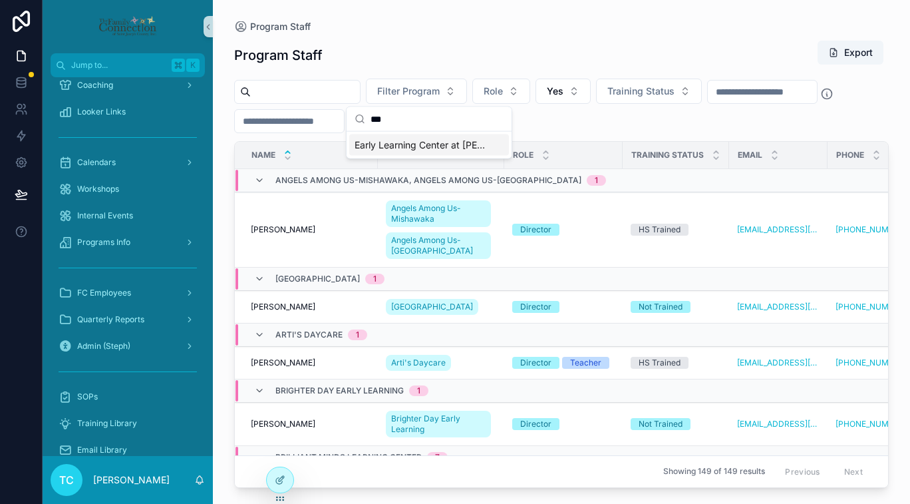
type input "***"
click at [402, 146] on span "Early Learning Center at [PERSON_NAME][GEOGRAPHIC_DATA][PERSON_NAME]" at bounding box center [421, 144] width 133 height 13
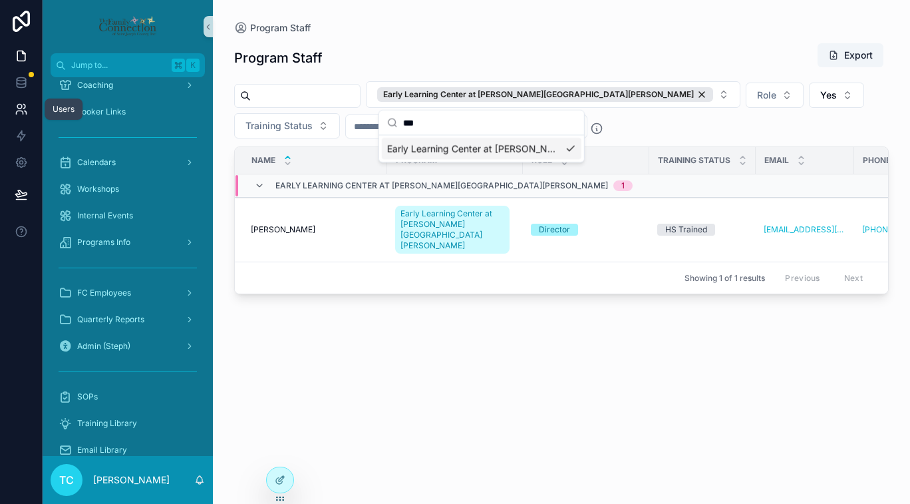
click at [18, 108] on icon at bounding box center [19, 106] width 5 height 5
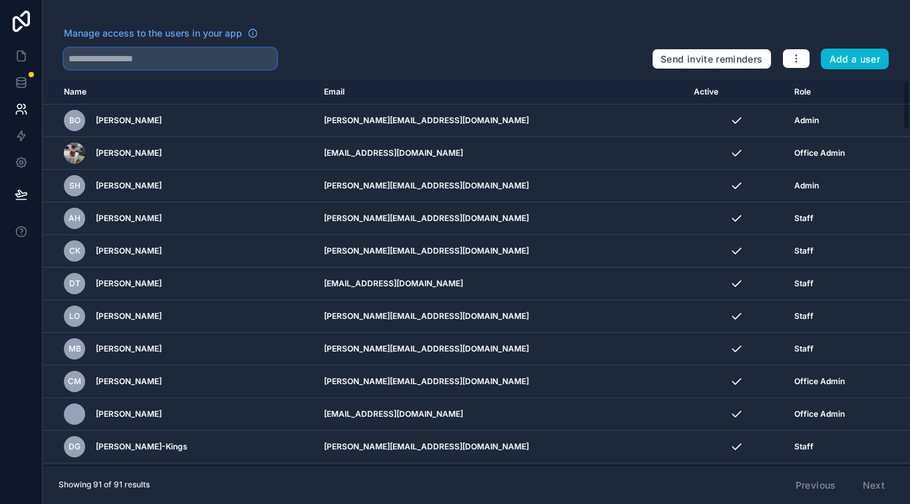
click at [158, 61] on input "text" at bounding box center [170, 58] width 213 height 21
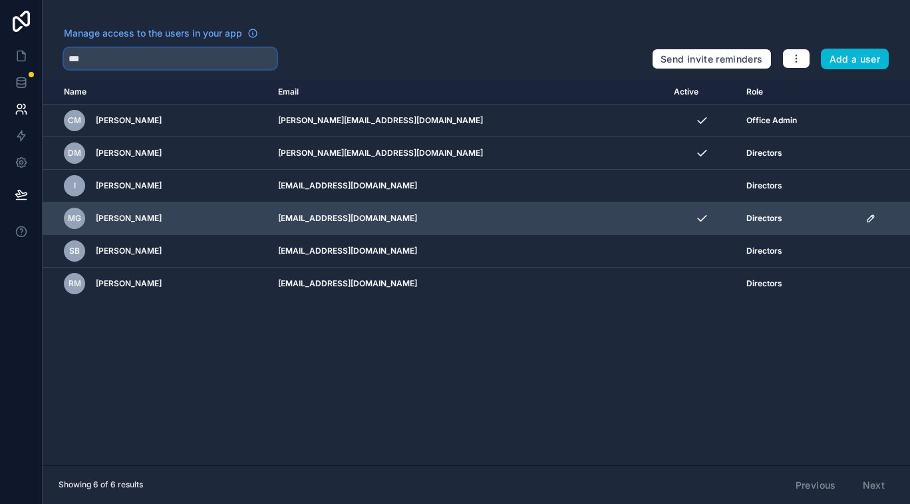
type input "***"
click at [865, 215] on icon "scrollable content" at bounding box center [870, 218] width 11 height 11
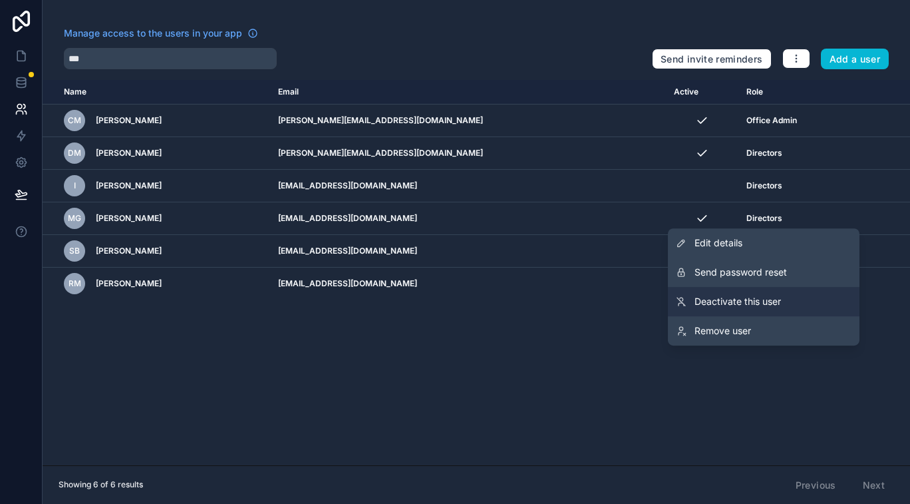
click at [760, 296] on span "Deactivate this user" at bounding box center [738, 301] width 86 height 13
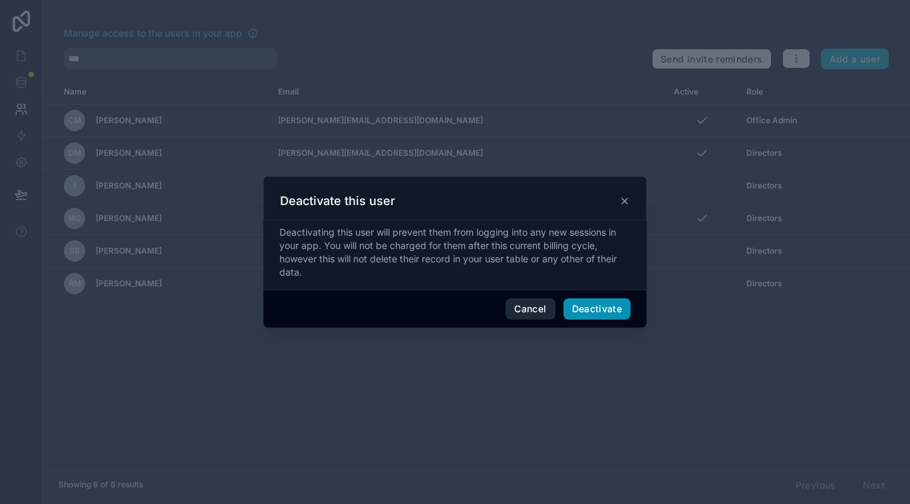
click at [579, 305] on button "Deactivate" at bounding box center [597, 308] width 68 height 21
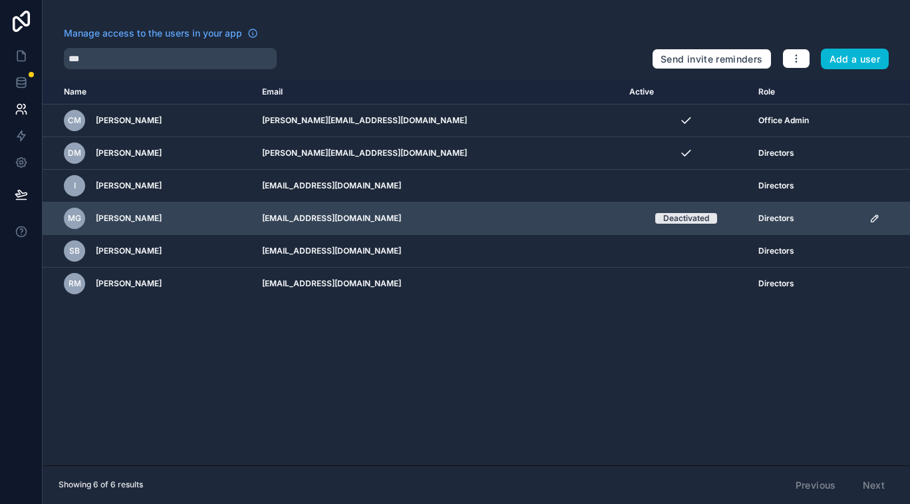
click at [875, 216] on icon "scrollable content" at bounding box center [876, 217] width 2 height 2
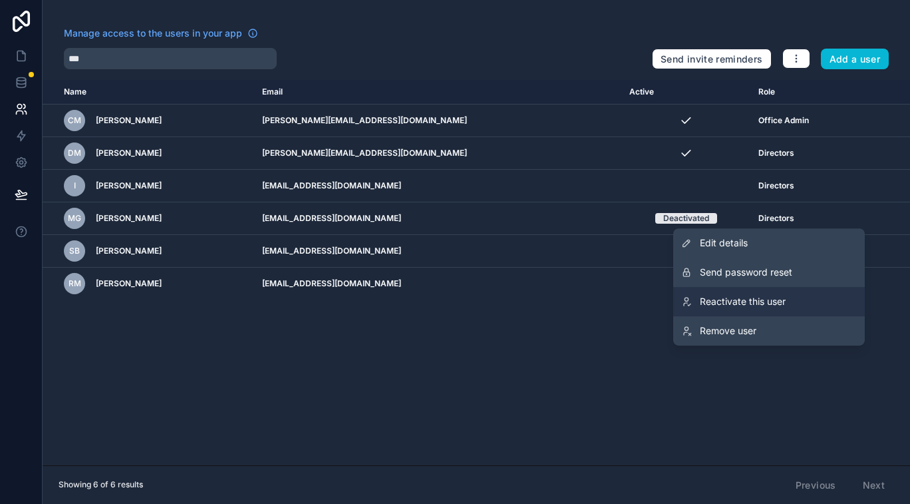
click at [755, 297] on span "Reactivate this user" at bounding box center [743, 301] width 86 height 13
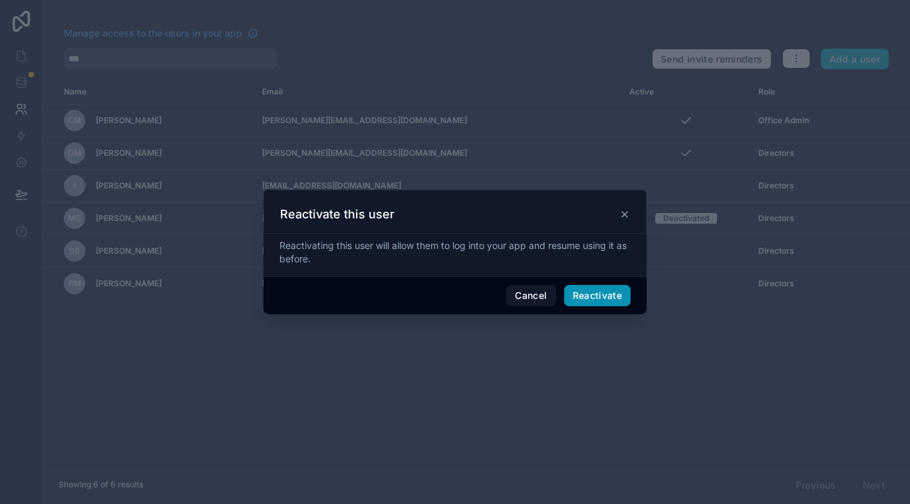
click at [617, 293] on button "Reactivate" at bounding box center [597, 295] width 67 height 21
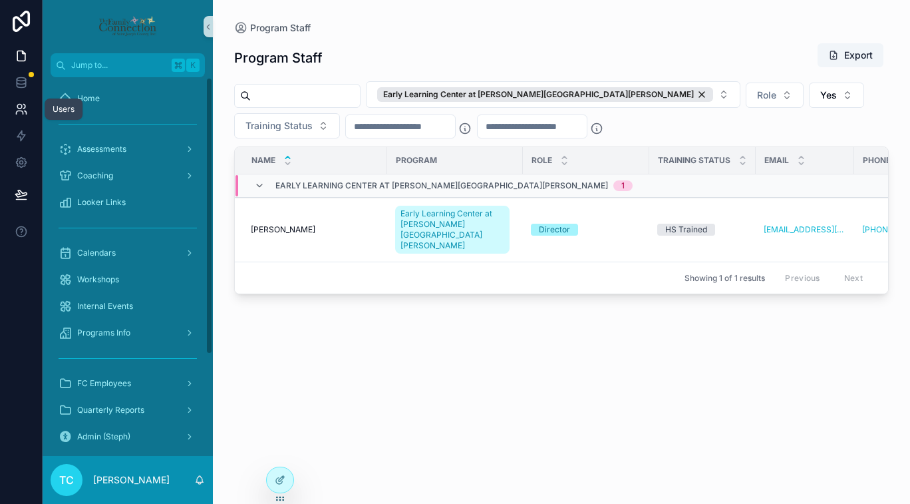
click at [19, 112] on icon at bounding box center [21, 108] width 13 height 13
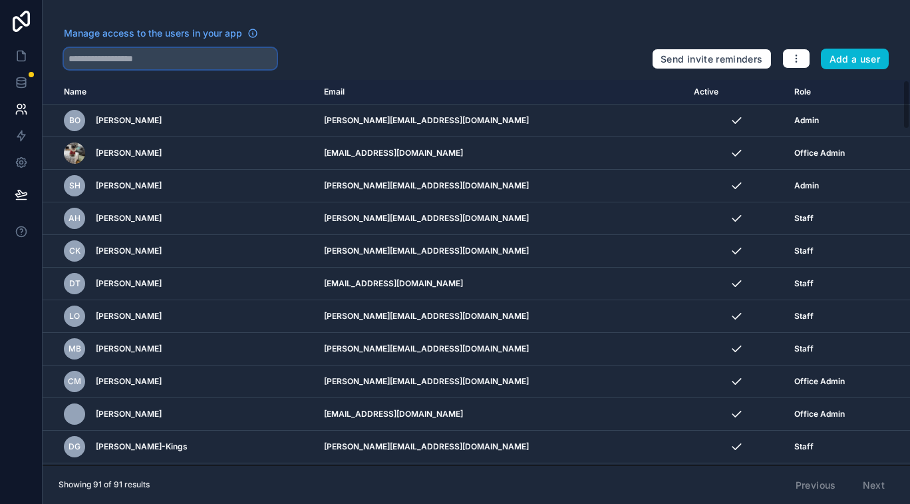
click at [130, 62] on input "text" at bounding box center [170, 58] width 213 height 21
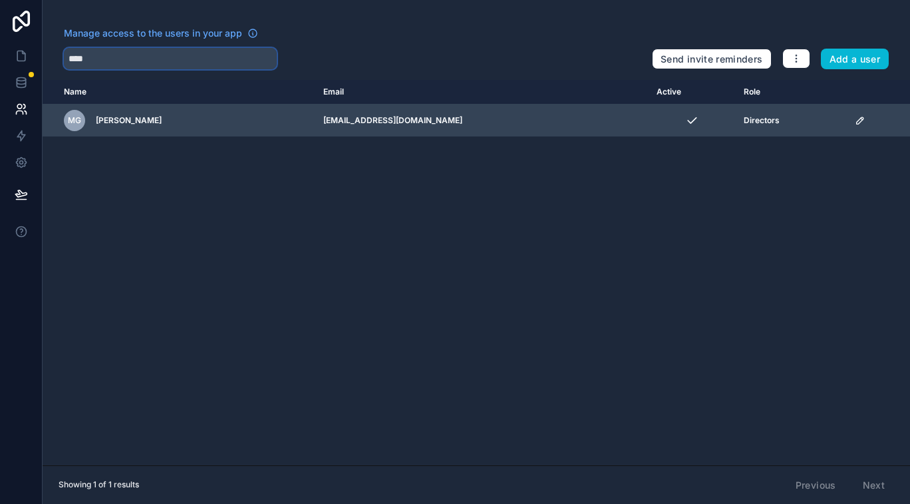
type input "****"
click at [855, 117] on icon "scrollable content" at bounding box center [860, 120] width 11 height 11
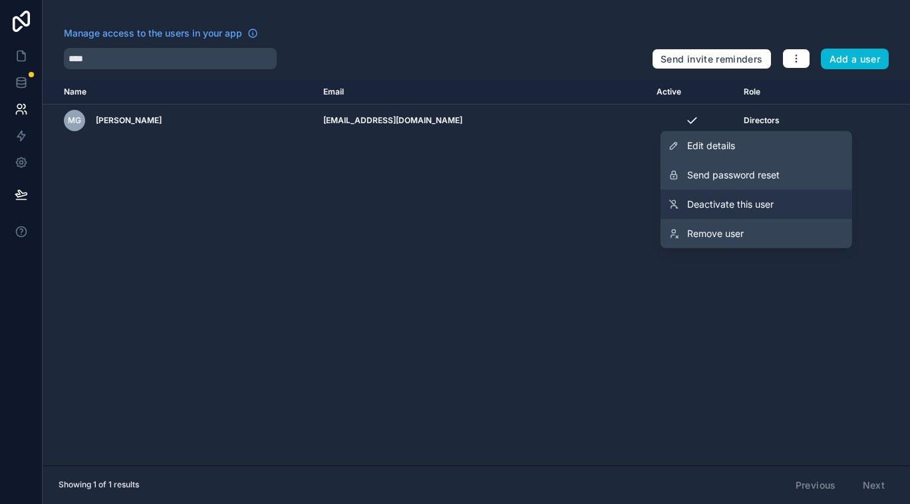
click at [754, 202] on span "Deactivate this user" at bounding box center [730, 204] width 86 height 13
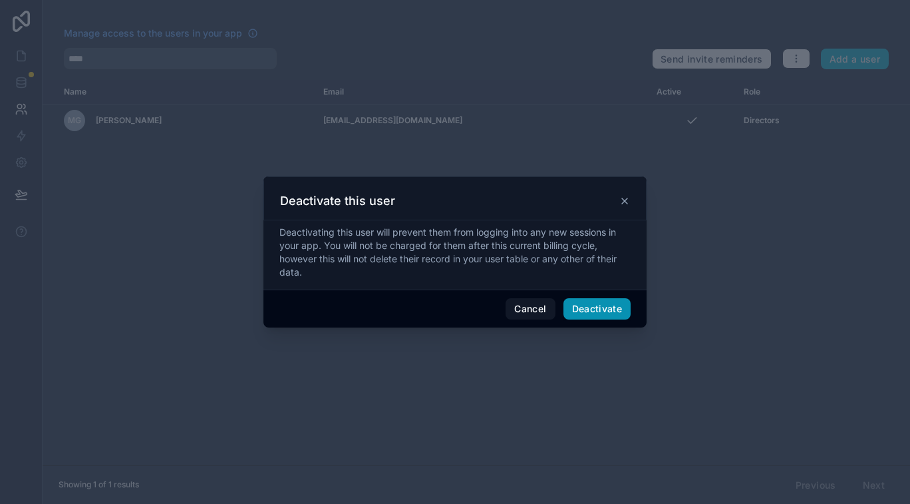
click at [591, 304] on button "Deactivate" at bounding box center [597, 308] width 68 height 21
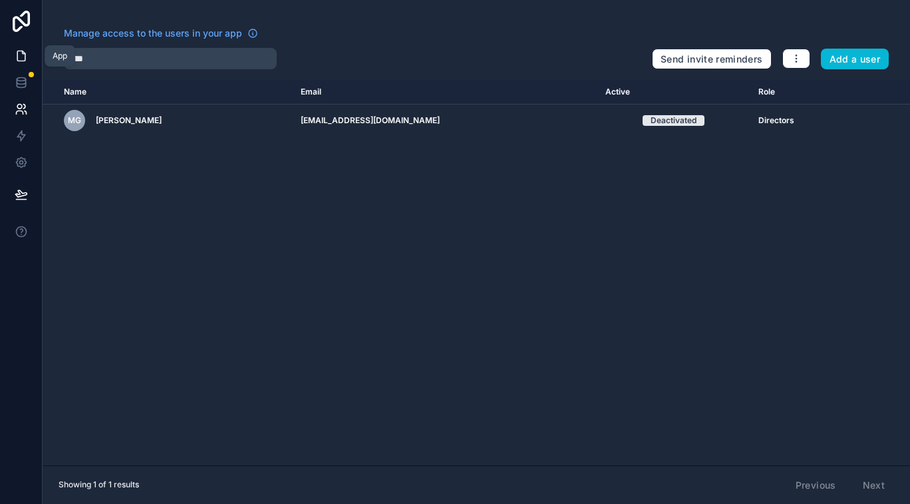
click at [21, 59] on icon at bounding box center [21, 55] width 13 height 13
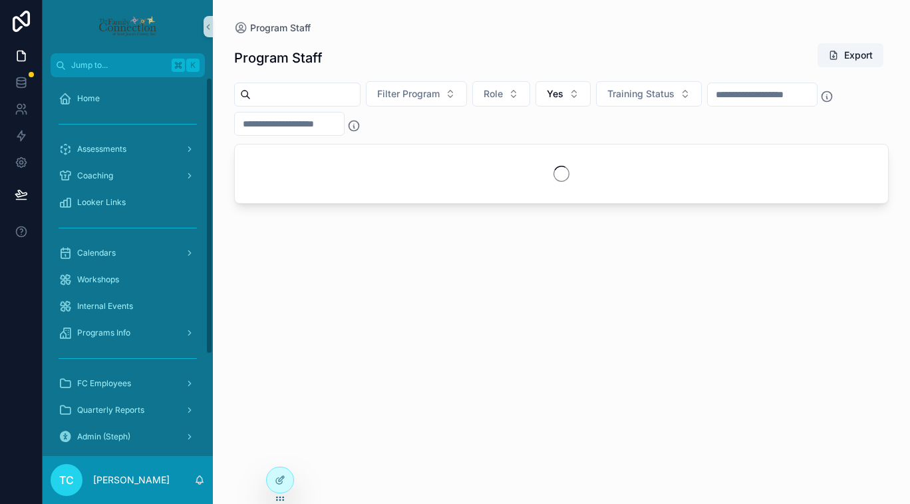
click at [100, 349] on div "scrollable content" at bounding box center [128, 357] width 154 height 21
click at [104, 333] on span "Programs Info" at bounding box center [103, 332] width 53 height 11
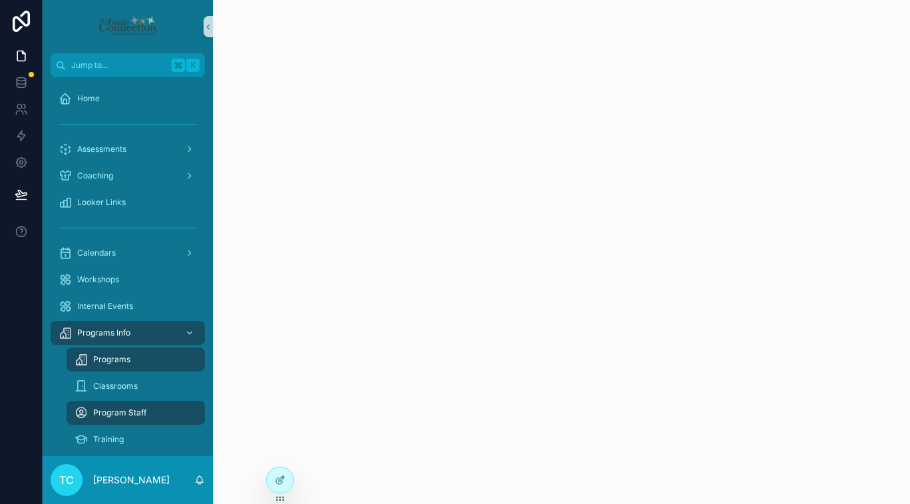
click at [121, 412] on span "Program Staff" at bounding box center [119, 412] width 53 height 11
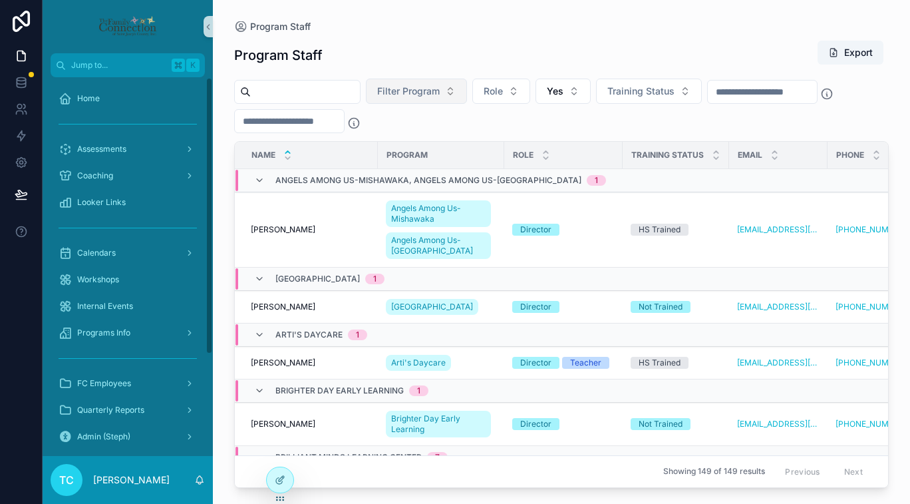
click at [410, 96] on span "Filter Program" at bounding box center [408, 90] width 63 height 13
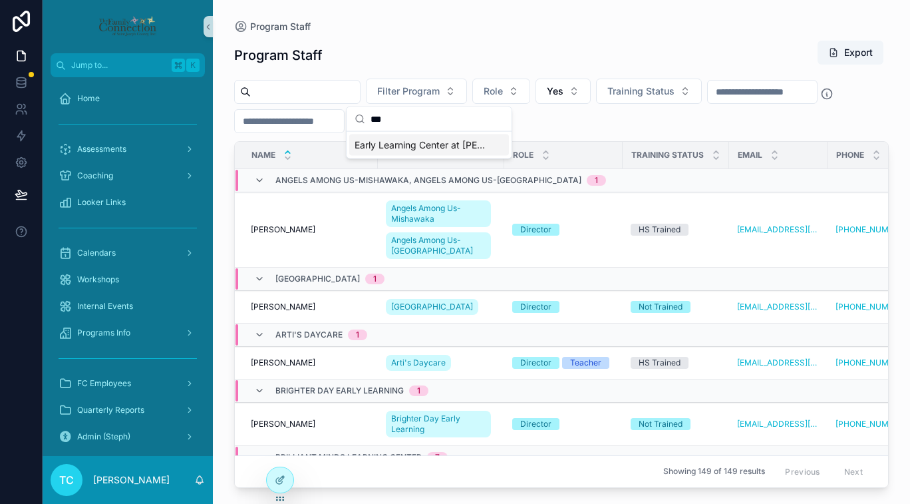
type input "***"
click at [408, 148] on span "Early Learning Center at [PERSON_NAME][GEOGRAPHIC_DATA][PERSON_NAME]" at bounding box center [421, 144] width 133 height 13
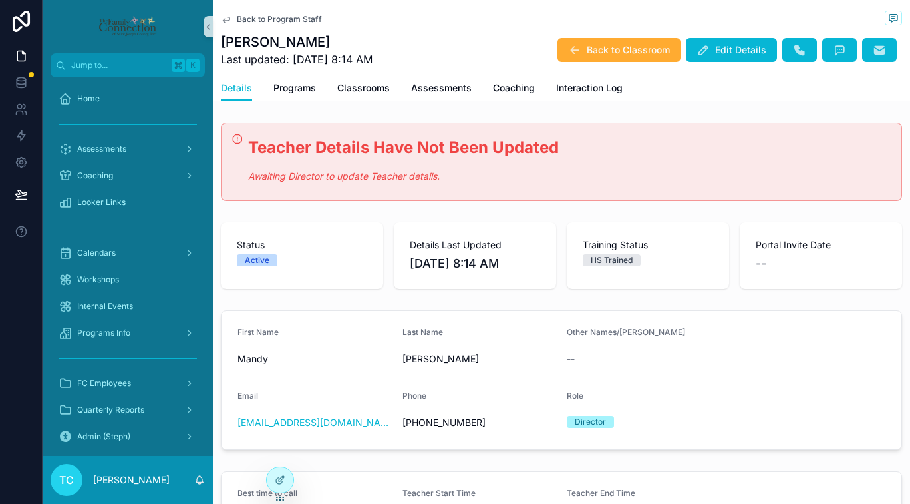
click at [606, 243] on span "Training Status" at bounding box center [648, 244] width 130 height 13
click at [592, 92] on span "Interaction Log" at bounding box center [589, 87] width 67 height 13
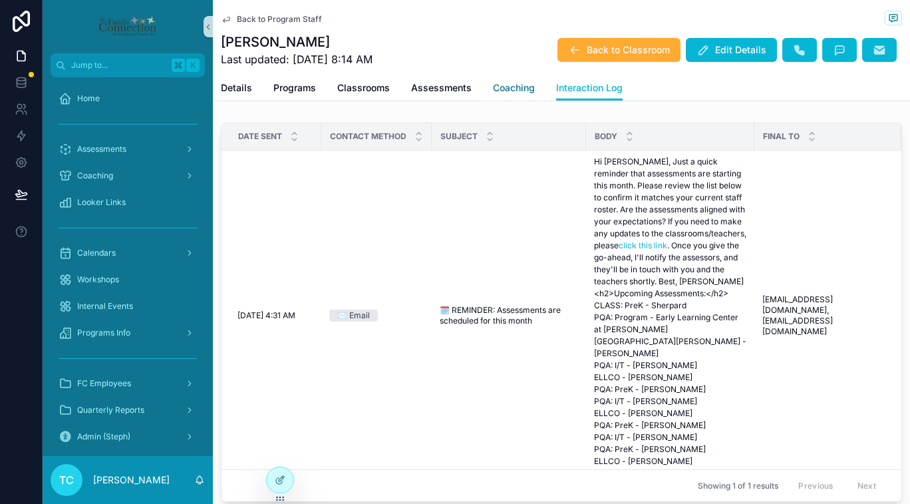
click at [508, 90] on span "Coaching" at bounding box center [514, 87] width 42 height 13
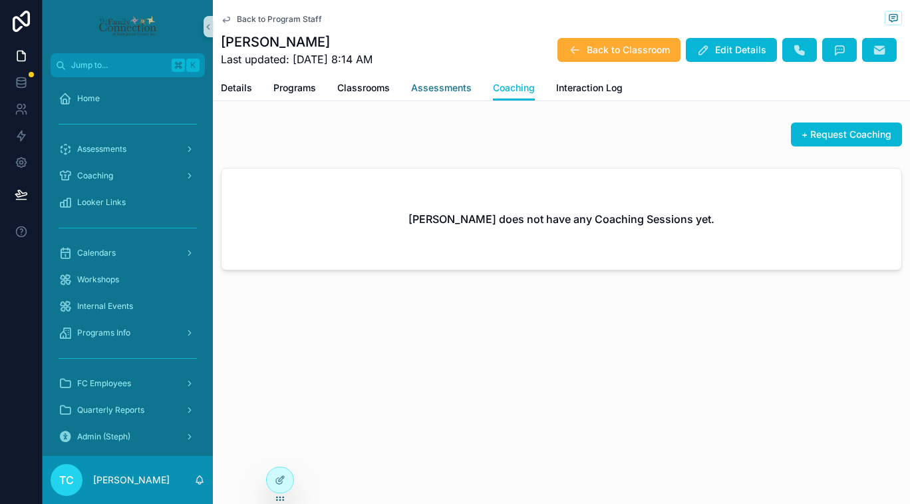
click at [424, 90] on span "Assessments" at bounding box center [441, 87] width 61 height 13
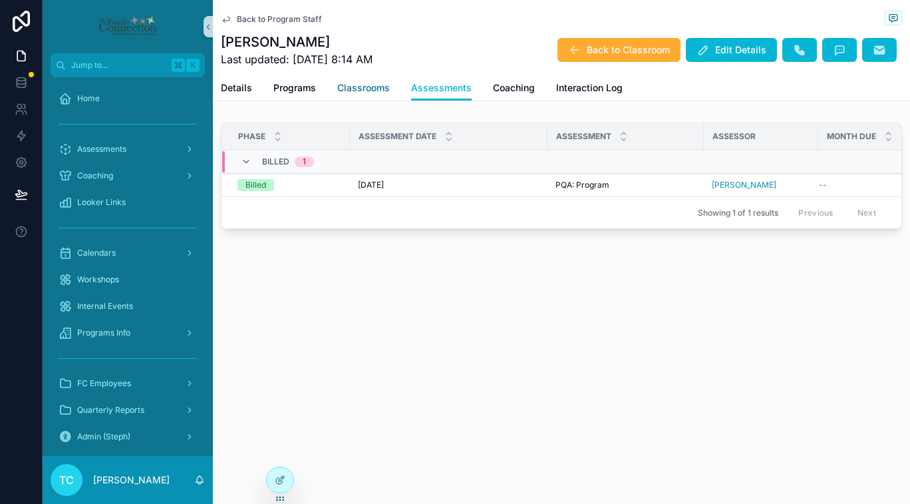
click at [353, 92] on span "Classrooms" at bounding box center [363, 87] width 53 height 13
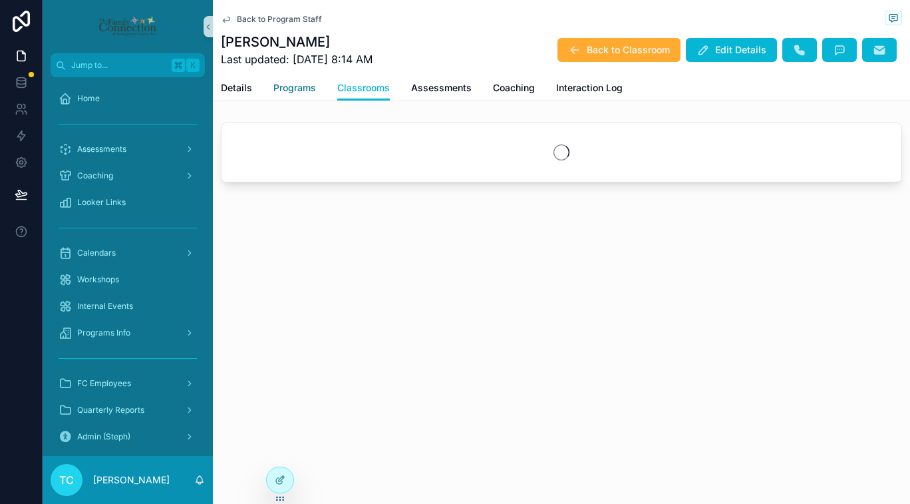
click at [295, 93] on span "Programs" at bounding box center [294, 87] width 43 height 13
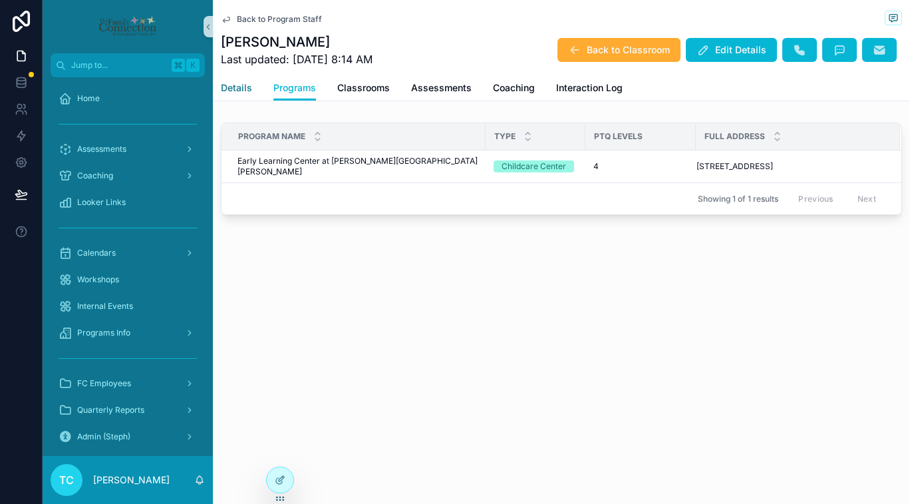
click at [243, 86] on span "Details" at bounding box center [236, 87] width 31 height 13
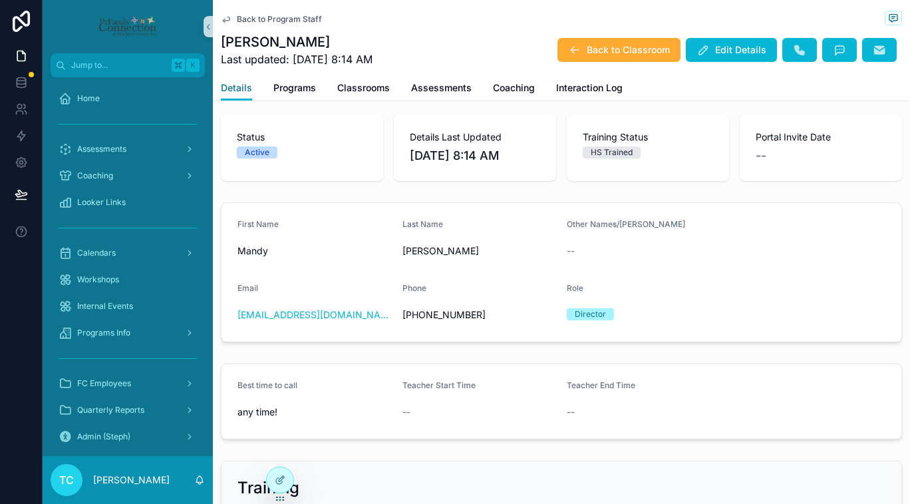
scroll to position [110, 0]
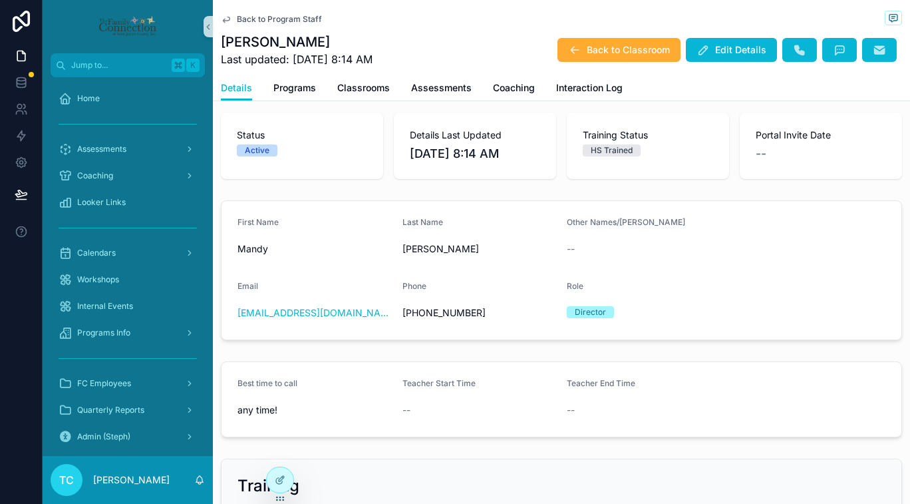
click at [305, 329] on form "First Name [PERSON_NAME] Last Name [PERSON_NAME] Other Names/Alias -- Email [EM…" at bounding box center [562, 270] width 680 height 138
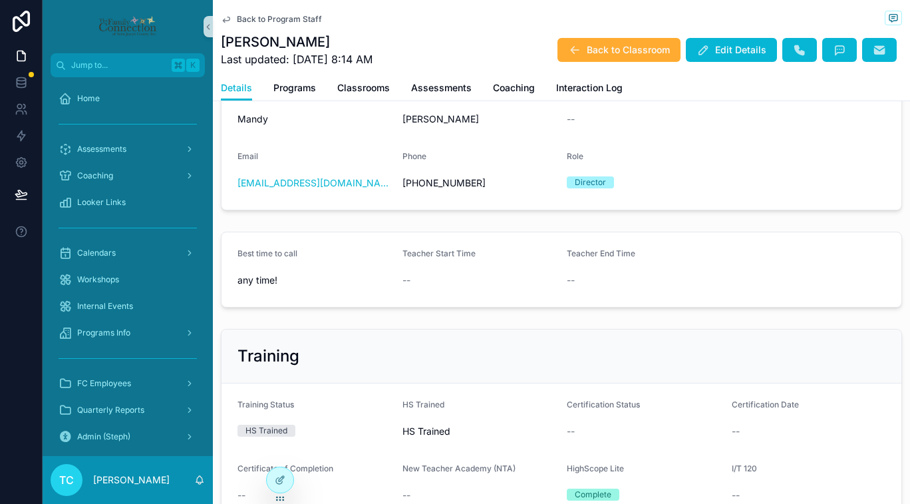
scroll to position [0, 0]
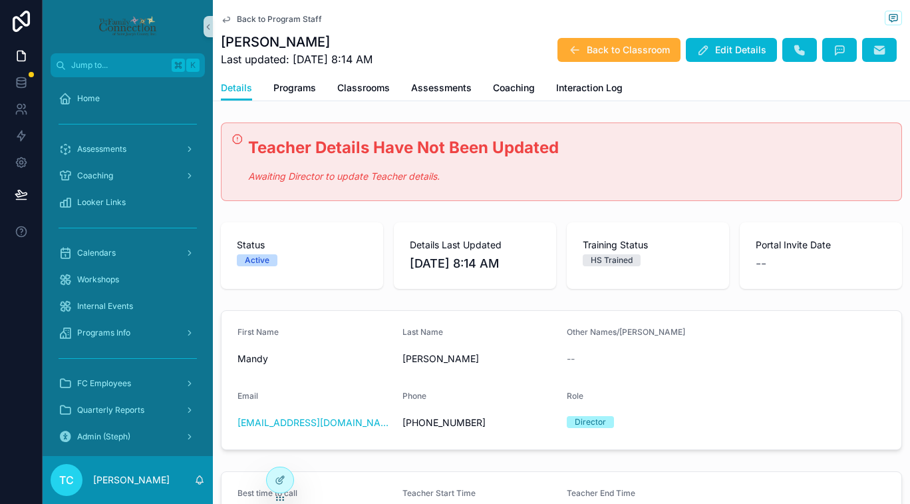
click at [288, 19] on span "Back to Program Staff" at bounding box center [279, 19] width 85 height 11
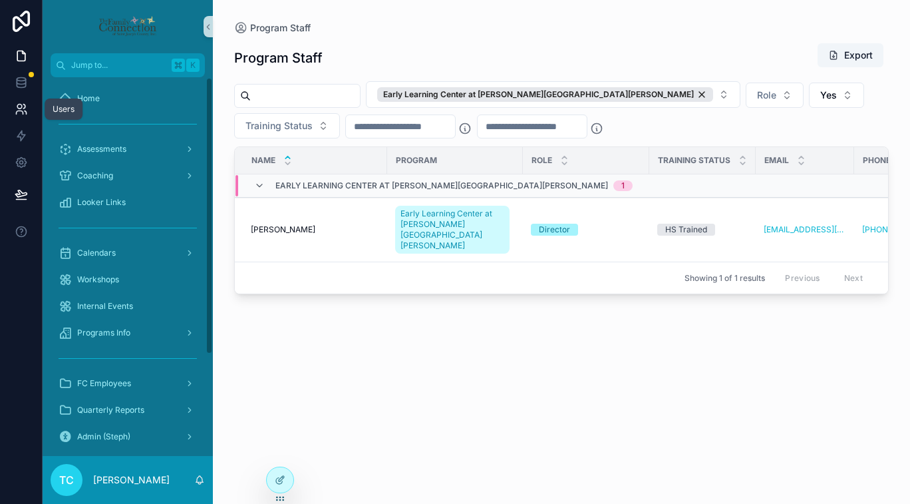
click at [17, 109] on icon at bounding box center [21, 108] width 13 height 13
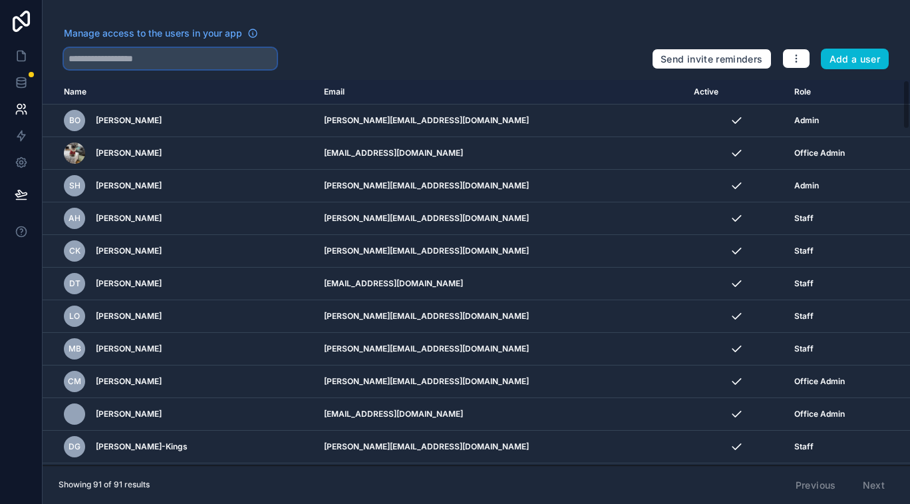
click at [148, 63] on input "text" at bounding box center [170, 58] width 213 height 21
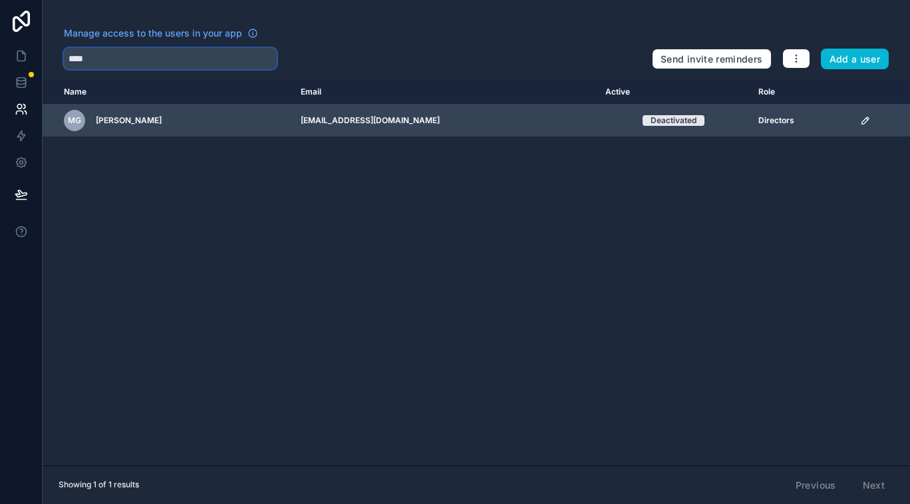
type input "****"
click at [865, 121] on icon "scrollable content" at bounding box center [865, 120] width 11 height 11
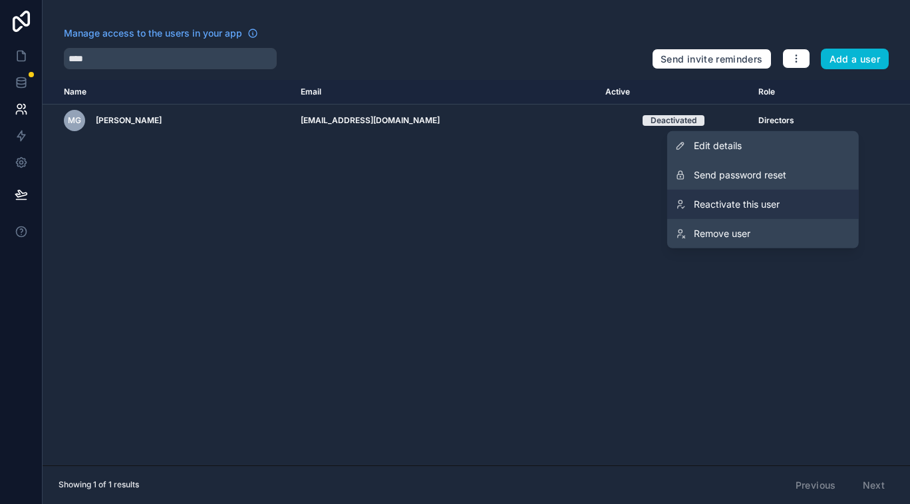
click at [742, 200] on span "Reactivate this user" at bounding box center [737, 204] width 86 height 13
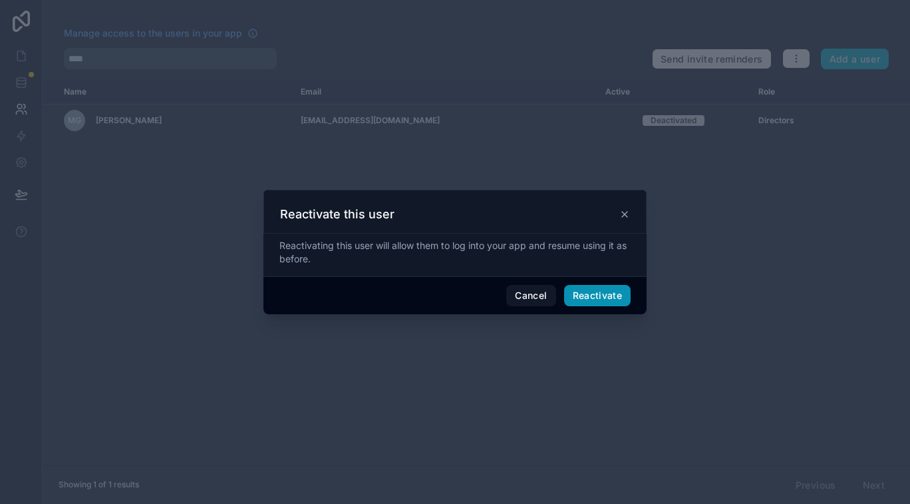
click at [610, 293] on button "Reactivate" at bounding box center [597, 295] width 67 height 21
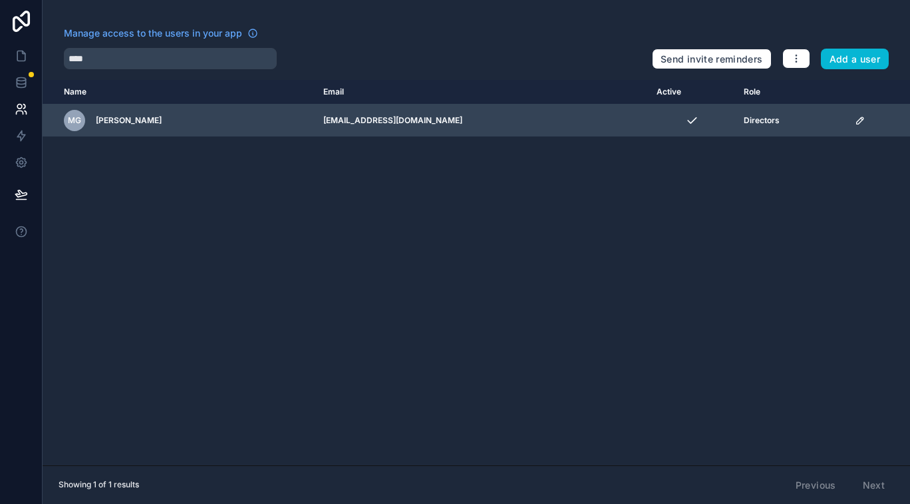
click at [857, 119] on icon "scrollable content" at bounding box center [860, 120] width 7 height 7
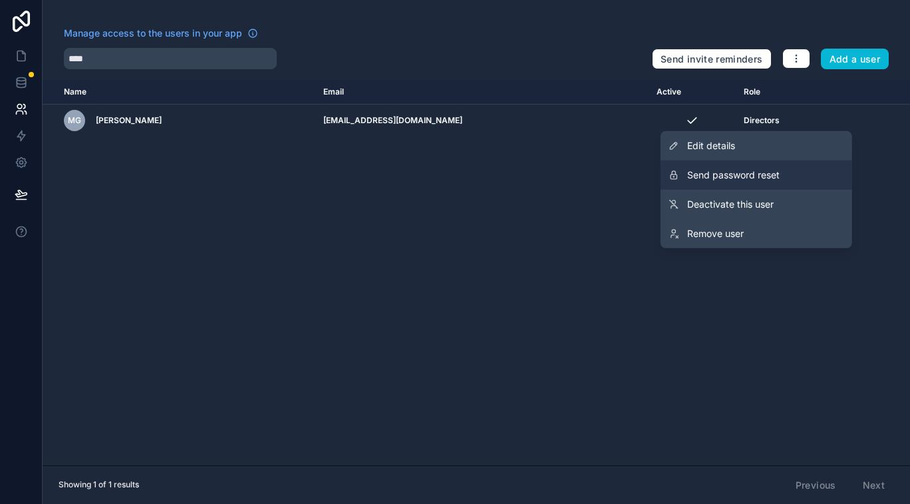
click at [728, 177] on span "Send password reset" at bounding box center [733, 174] width 92 height 13
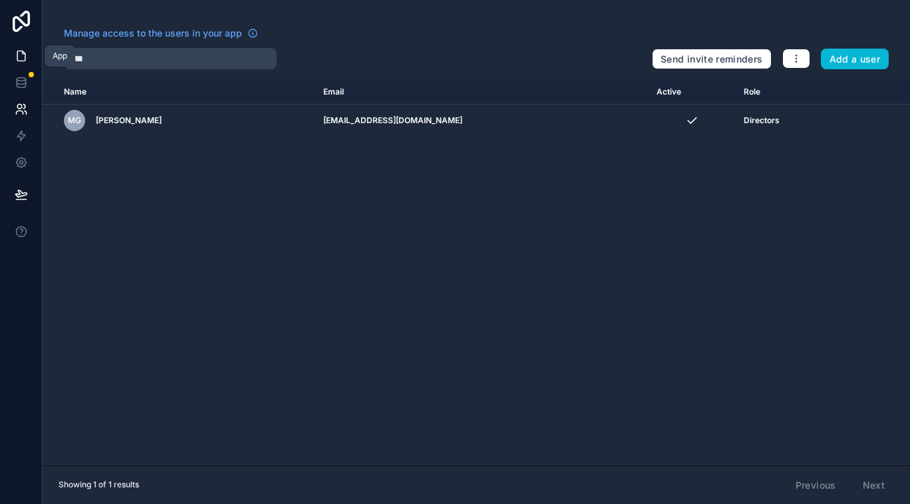
click at [23, 53] on icon at bounding box center [23, 52] width 3 height 3
